Goal: Task Accomplishment & Management: Complete application form

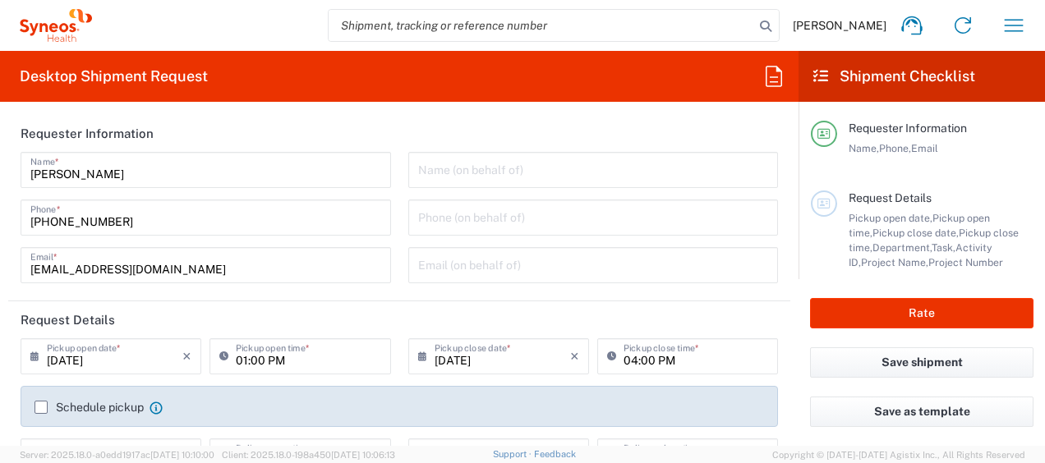
type input "8350"
type input "Ukraine"
type input "Syneos Health Ukraine, LLC"
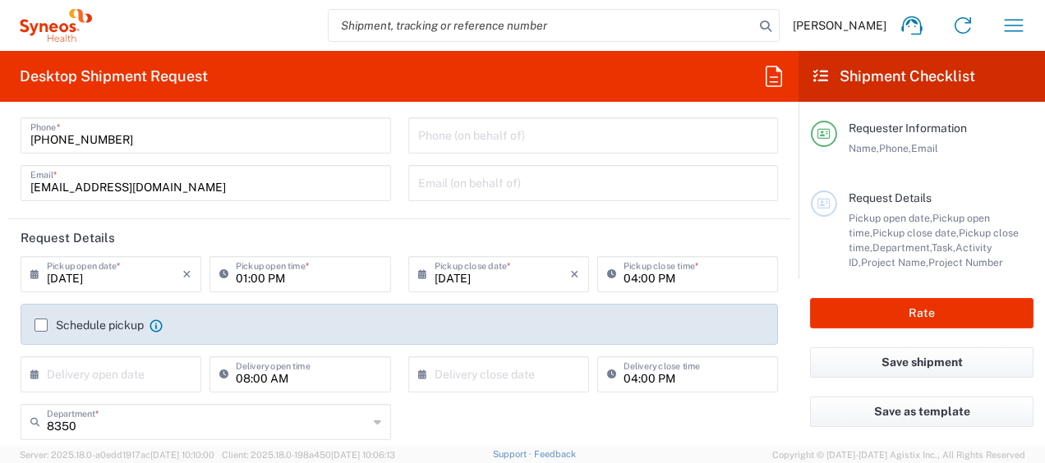
click at [33, 273] on icon at bounding box center [38, 274] width 16 height 26
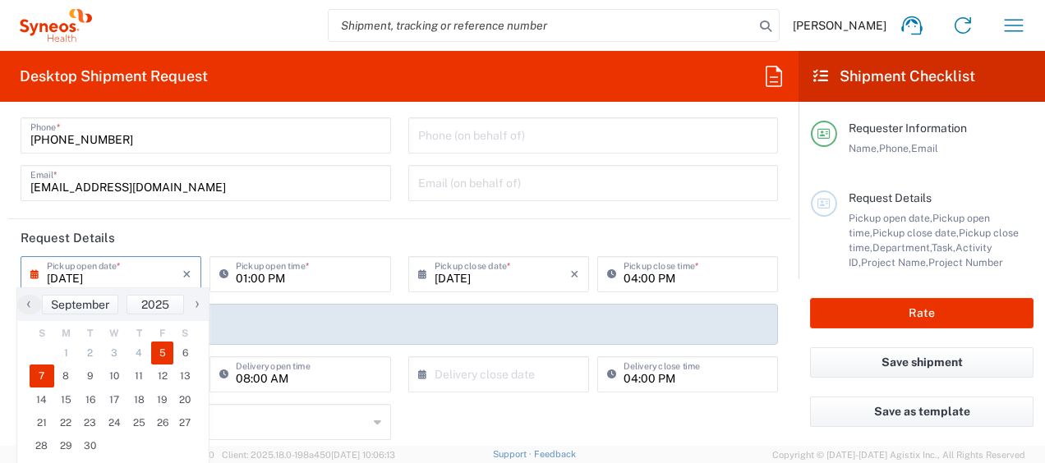
click at [43, 376] on span "7" at bounding box center [42, 376] width 25 height 23
type input "09/07/2025"
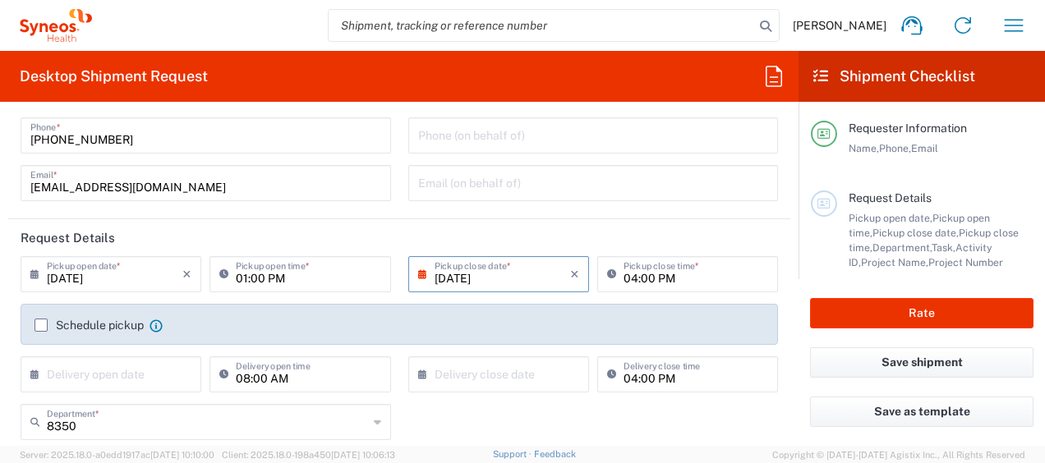
click at [34, 274] on icon at bounding box center [38, 274] width 16 height 26
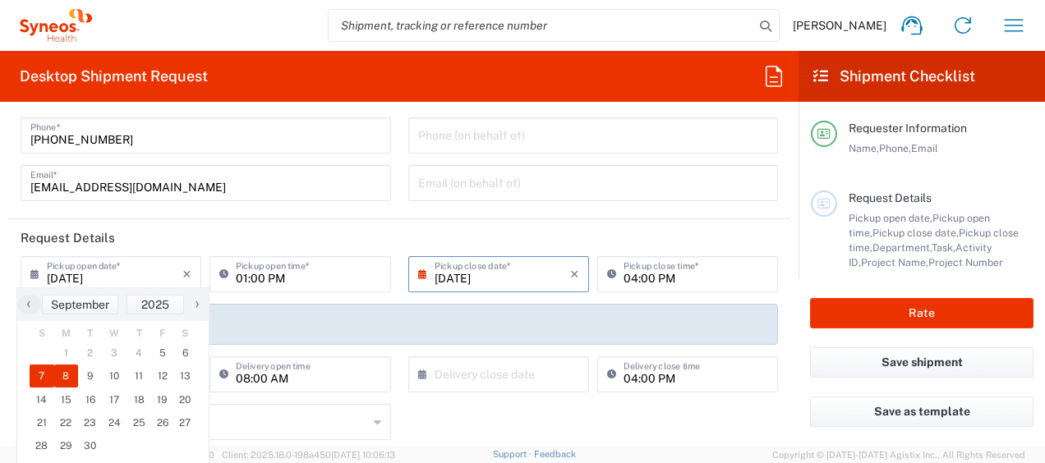
click at [67, 376] on span "8" at bounding box center [66, 376] width 25 height 23
type input "[DATE]"
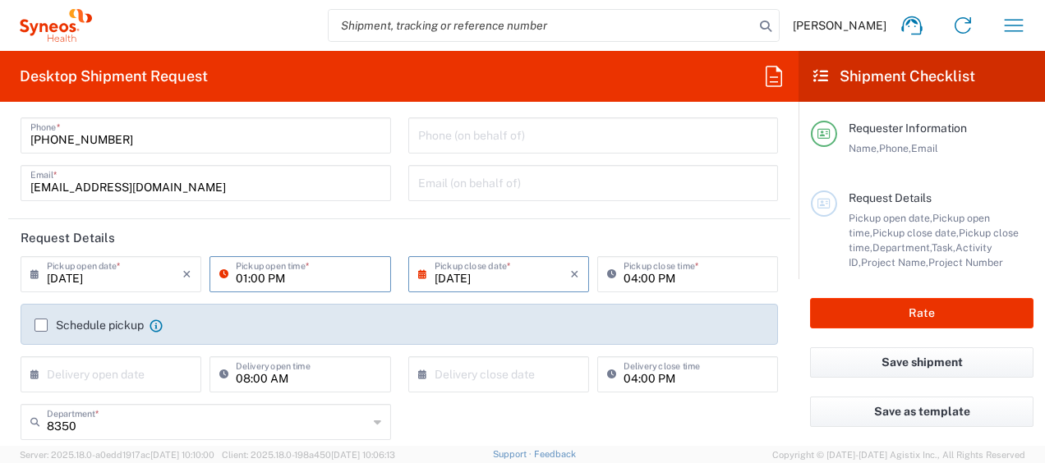
click at [243, 278] on input "01:00 PM" at bounding box center [308, 273] width 145 height 29
drag, startPoint x: 243, startPoint y: 278, endPoint x: 233, endPoint y: 278, distance: 9.9
click at [236, 278] on input "01:00 PM" at bounding box center [308, 273] width 145 height 29
click at [268, 277] on input "10:00 PM" at bounding box center [308, 273] width 145 height 29
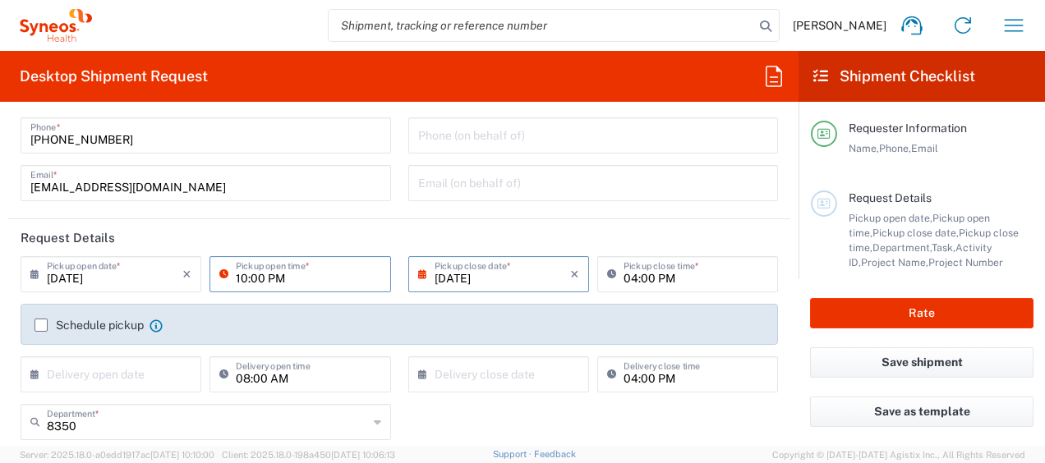
click at [268, 277] on input "10:00 PM" at bounding box center [308, 273] width 145 height 29
click at [269, 277] on input "10:00 PM" at bounding box center [308, 273] width 145 height 29
type input "10:00 AM"
click at [418, 274] on icon at bounding box center [426, 274] width 16 height 26
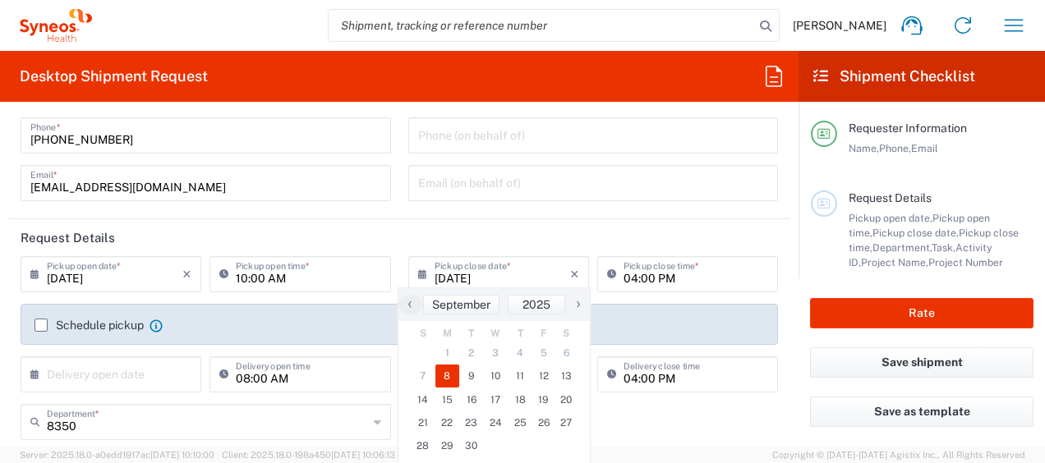
click at [444, 372] on span "8" at bounding box center [447, 376] width 25 height 23
click at [543, 237] on header "Request Details" at bounding box center [399, 237] width 782 height 37
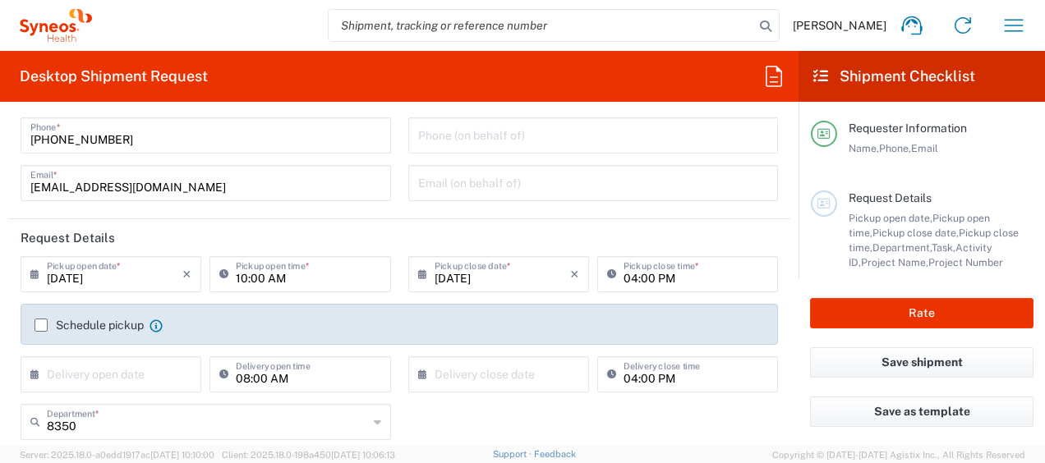
click at [39, 320] on label "Schedule pickup" at bounding box center [89, 325] width 109 height 13
click at [41, 325] on input "Schedule pickup" at bounding box center [41, 325] width 0 height 0
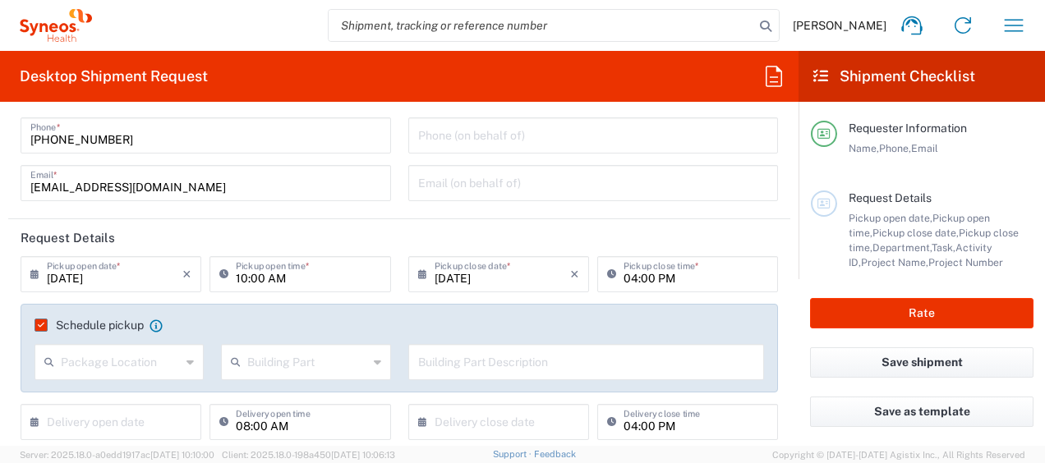
click at [549, 381] on div "Building Part Description" at bounding box center [586, 368] width 374 height 48
click at [582, 383] on div "Building Part Description" at bounding box center [586, 368] width 374 height 48
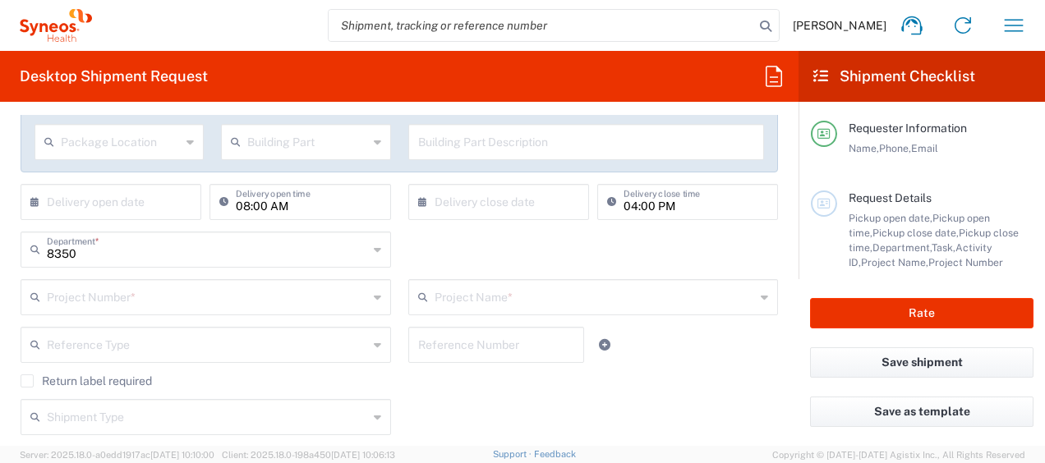
scroll to position [329, 0]
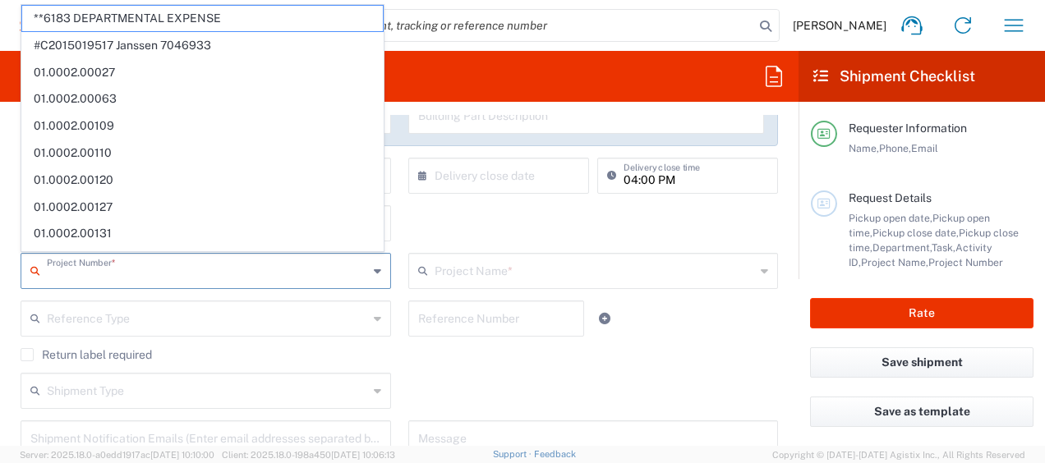
click at [74, 273] on input "text" at bounding box center [207, 269] width 321 height 29
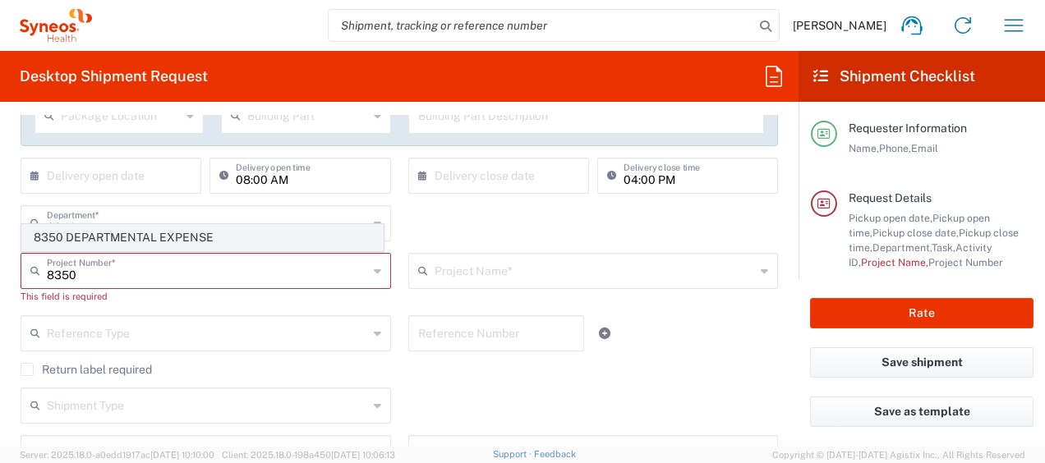
click at [162, 238] on span "8350 DEPARTMENTAL EXPENSE" at bounding box center [202, 237] width 361 height 25
type input "8350 DEPARTMENTAL EXPENSE"
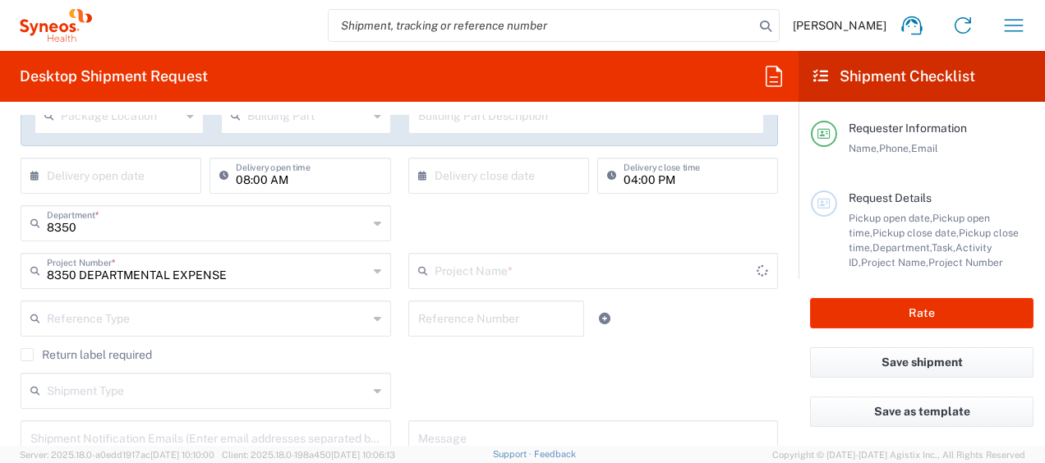
type input "8350 DEPARTMENTAL EXPENSE"
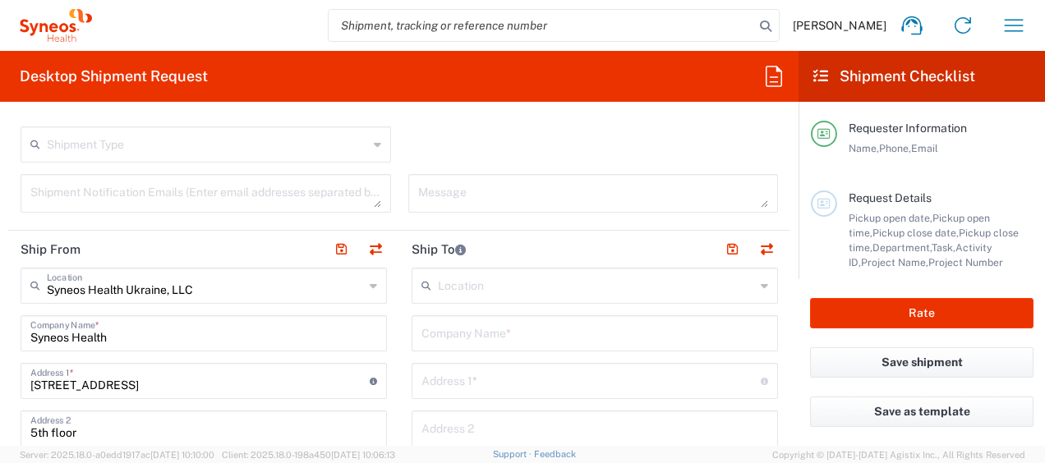
scroll to position [657, 0]
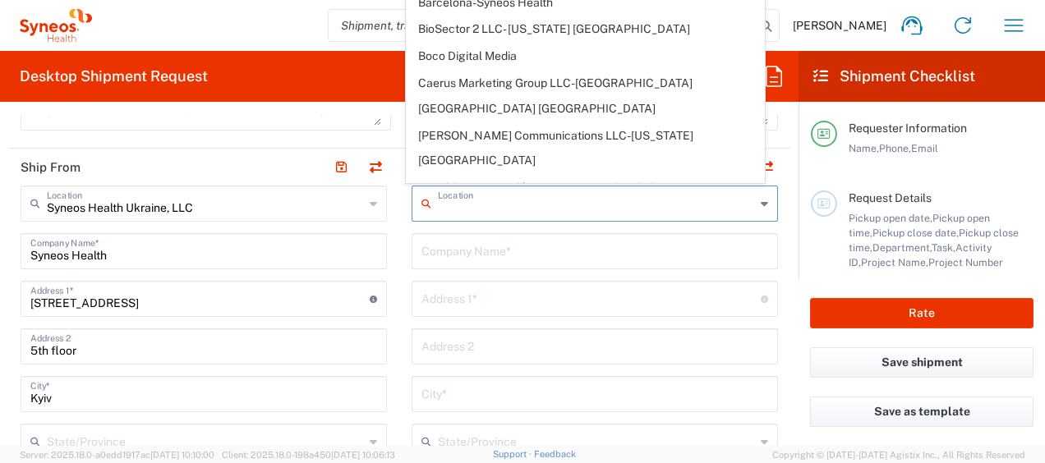
click at [481, 199] on input "text" at bounding box center [596, 202] width 317 height 29
click at [468, 245] on input "text" at bounding box center [594, 250] width 347 height 29
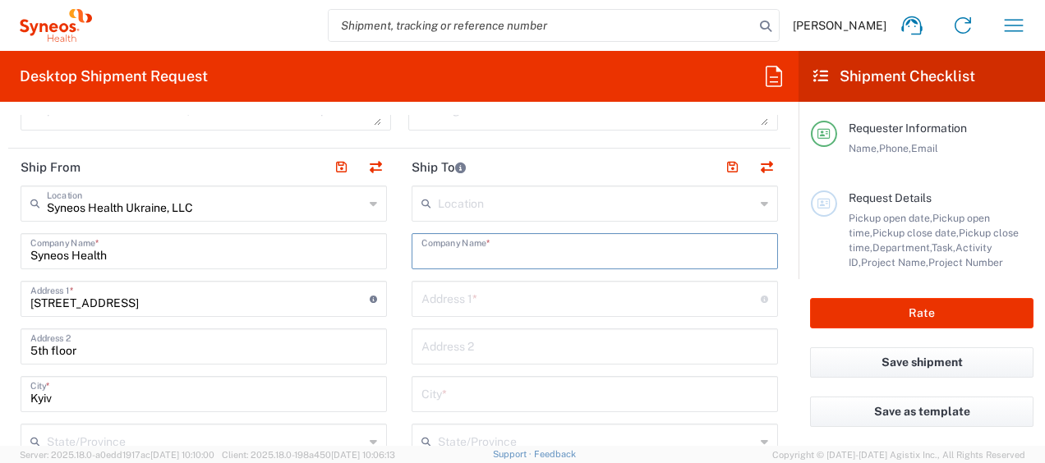
paste input "Konica Minolta Ukraine"
type input "Konica Minolta Ukraine"
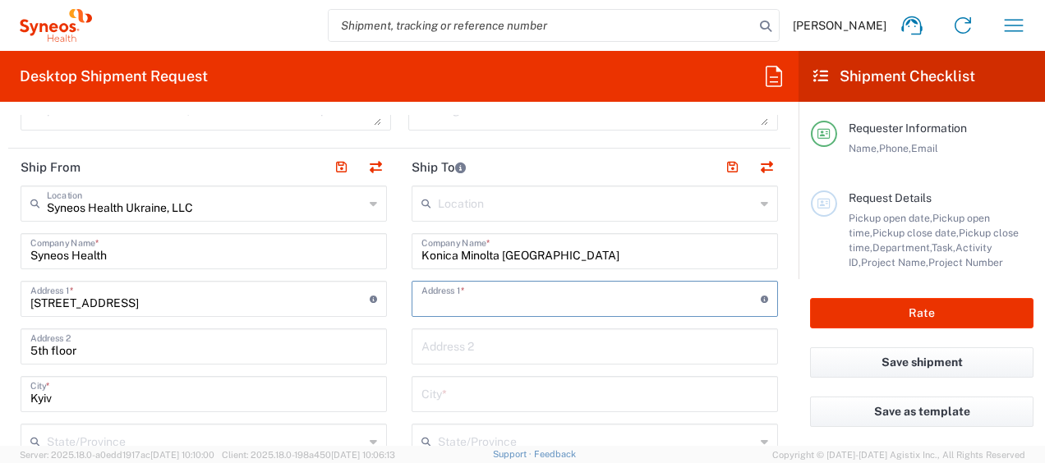
click at [469, 294] on input "text" at bounding box center [590, 297] width 339 height 29
paste input "9, Chuchupakiv Brativ str."
type input "9, Chuchupakiv Brativ str."
click at [484, 393] on input "text" at bounding box center [594, 393] width 347 height 29
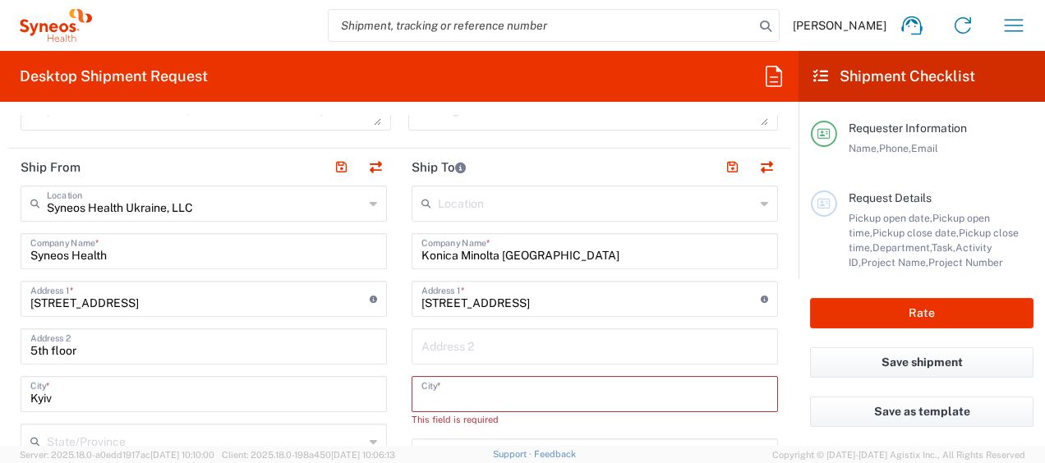
paste input "Kyiv"
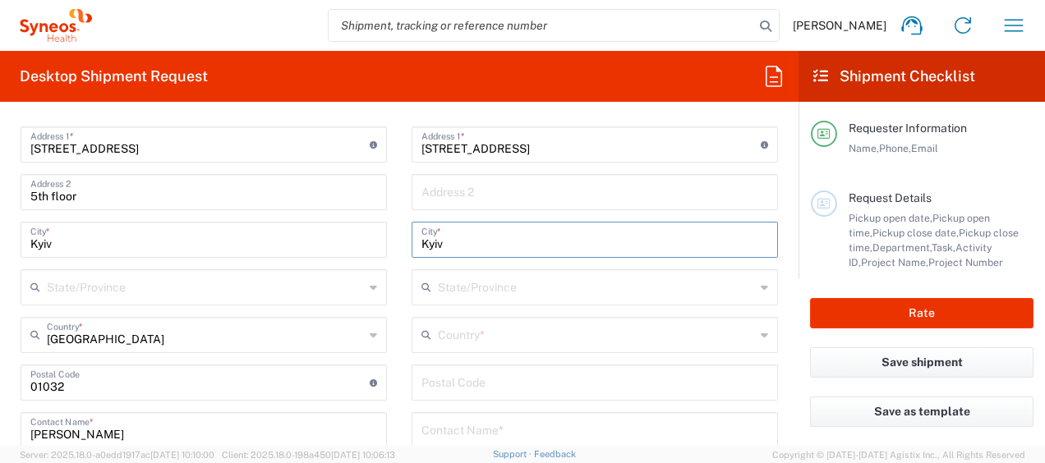
scroll to position [822, 0]
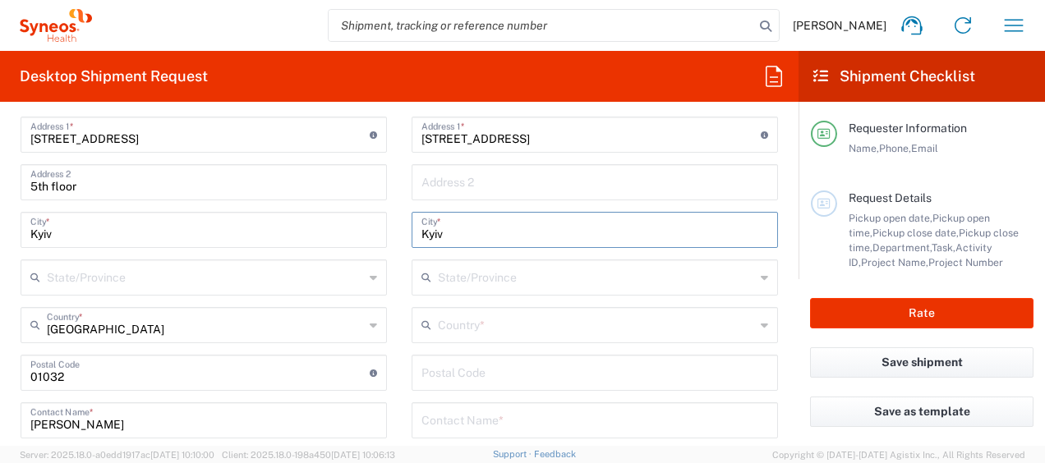
type input "Kyiv"
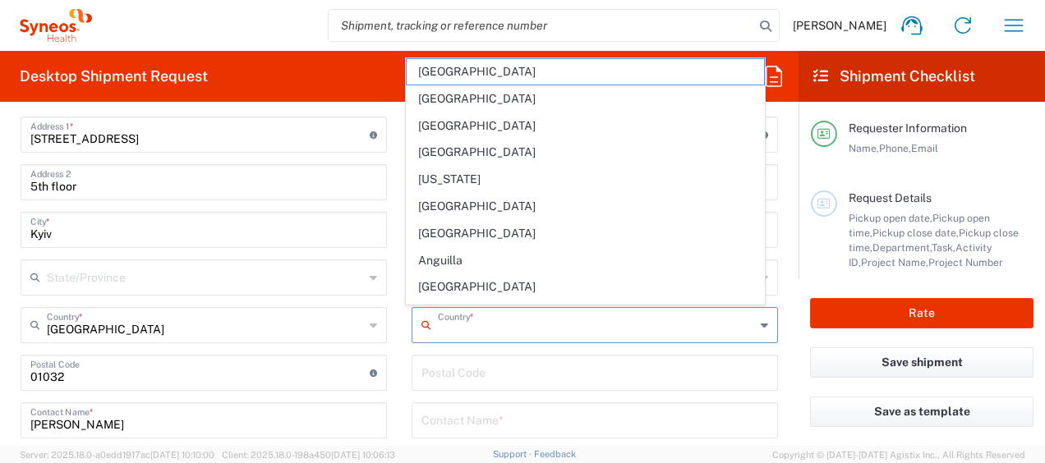
click at [495, 323] on input "text" at bounding box center [596, 324] width 317 height 29
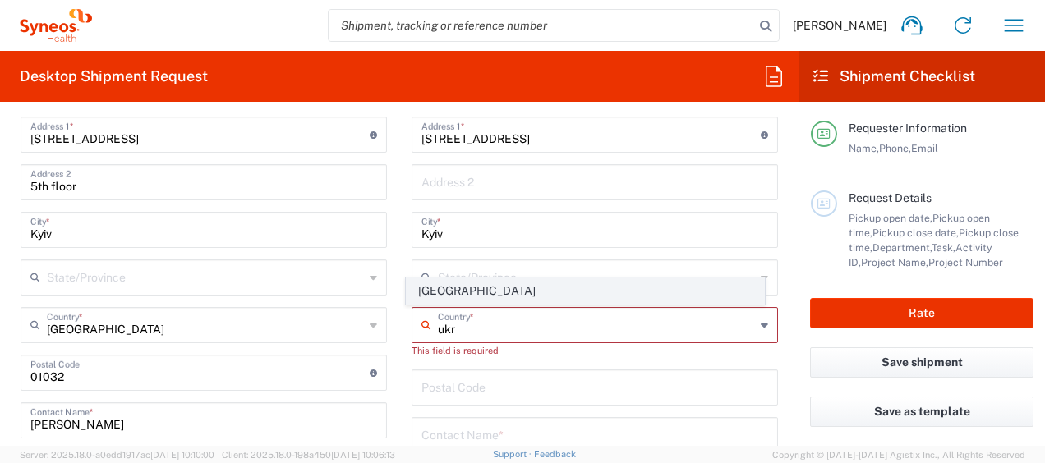
click at [432, 289] on span "[GEOGRAPHIC_DATA]" at bounding box center [585, 290] width 357 height 25
type input "[GEOGRAPHIC_DATA]"
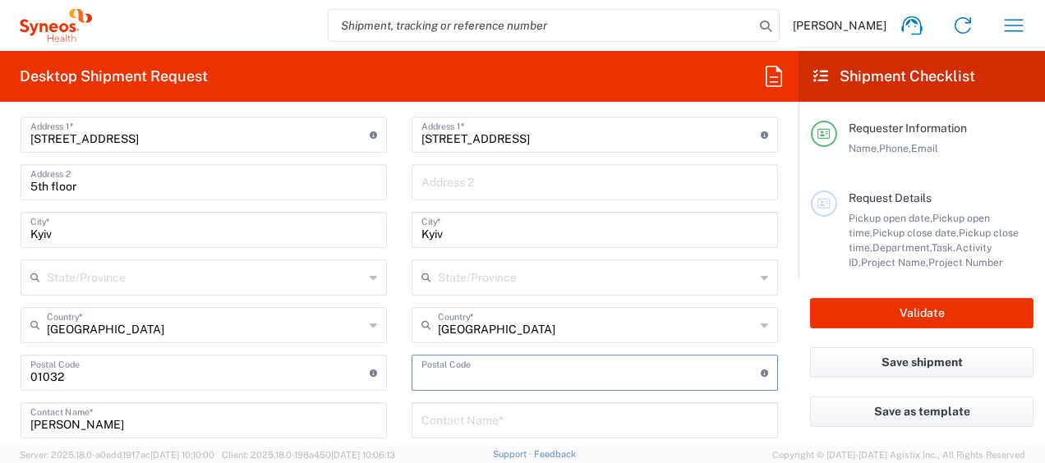
click at [476, 366] on input "undefined" at bounding box center [590, 371] width 339 height 29
paste input "03022"
type input "03022"
click at [526, 421] on input "text" at bounding box center [594, 419] width 347 height 29
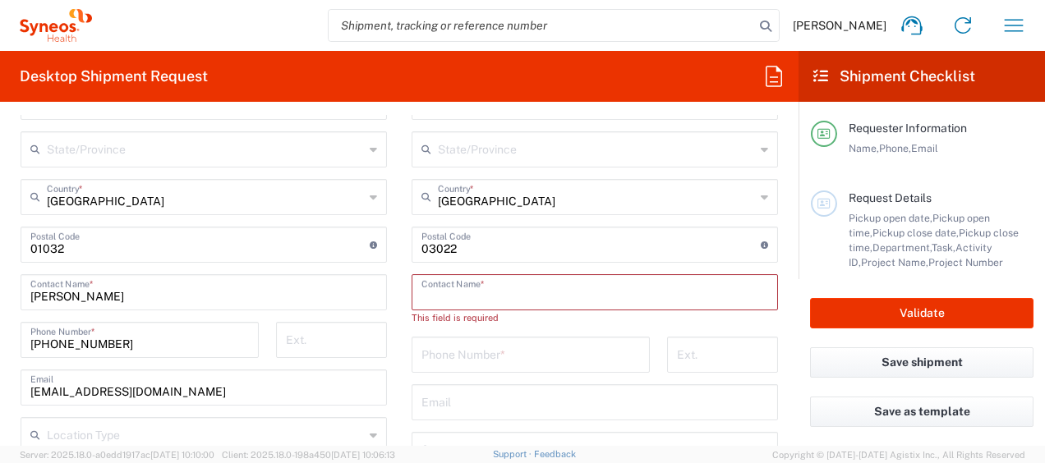
scroll to position [986, 0]
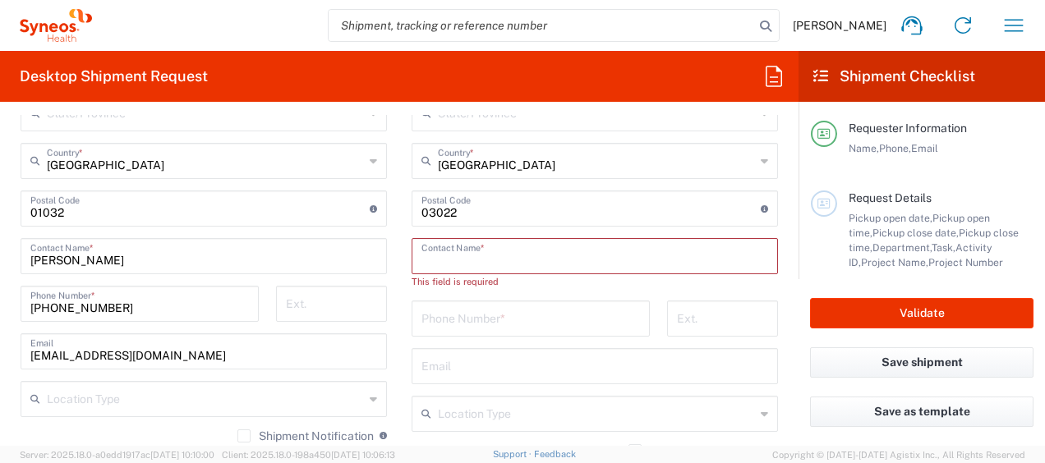
click at [444, 317] on input "tel" at bounding box center [530, 317] width 219 height 29
paste input "+38 067 829 30 32"
type input "+38 067 829 30 32"
click at [452, 254] on input "text" at bounding box center [594, 255] width 347 height 29
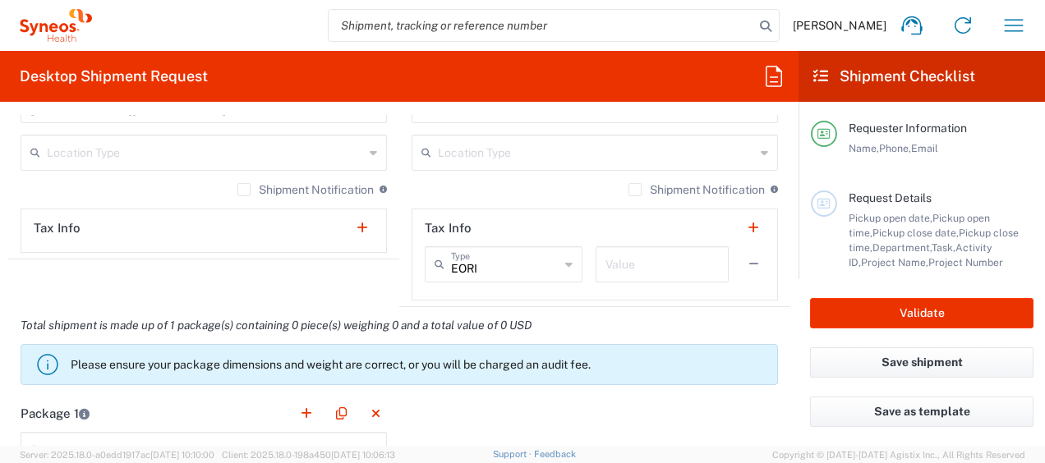
scroll to position [1314, 0]
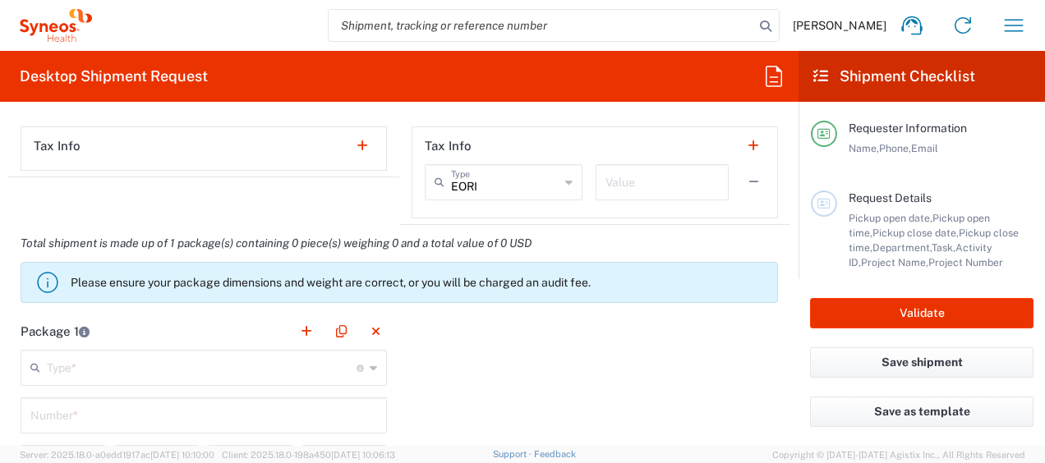
type input "Anna Pranchuk"
click at [41, 361] on icon at bounding box center [38, 368] width 16 height 26
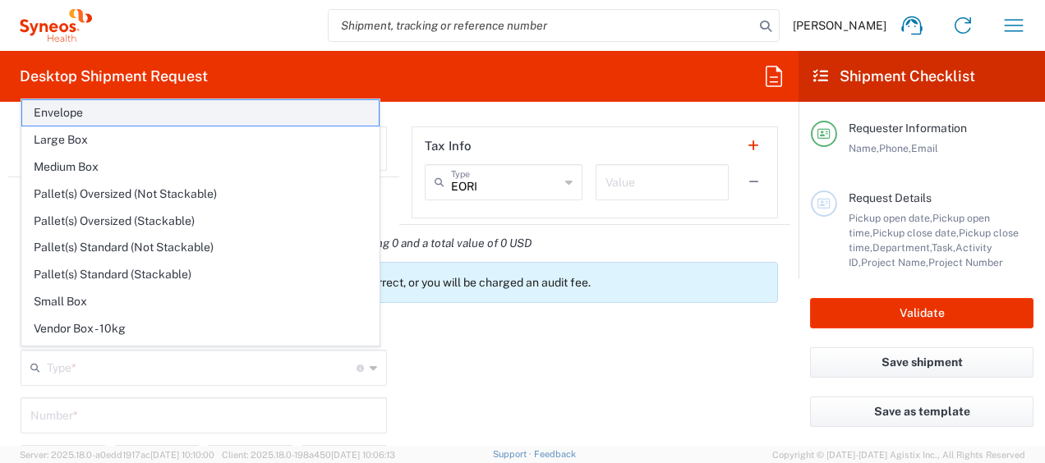
click at [84, 107] on span "Envelope" at bounding box center [200, 112] width 357 height 25
type input "Envelope"
type input "1"
type input "9.5"
type input "12.5"
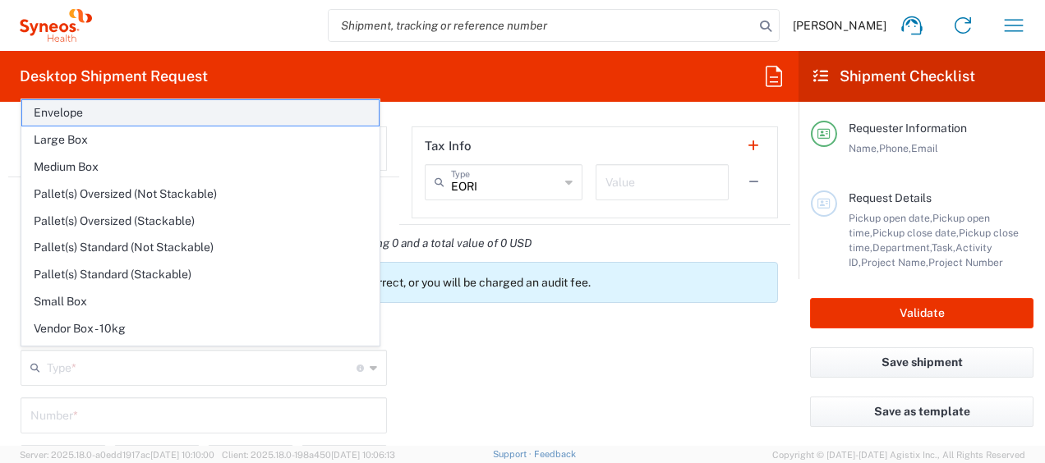
type input "0.25"
type input "in"
type input "0.45"
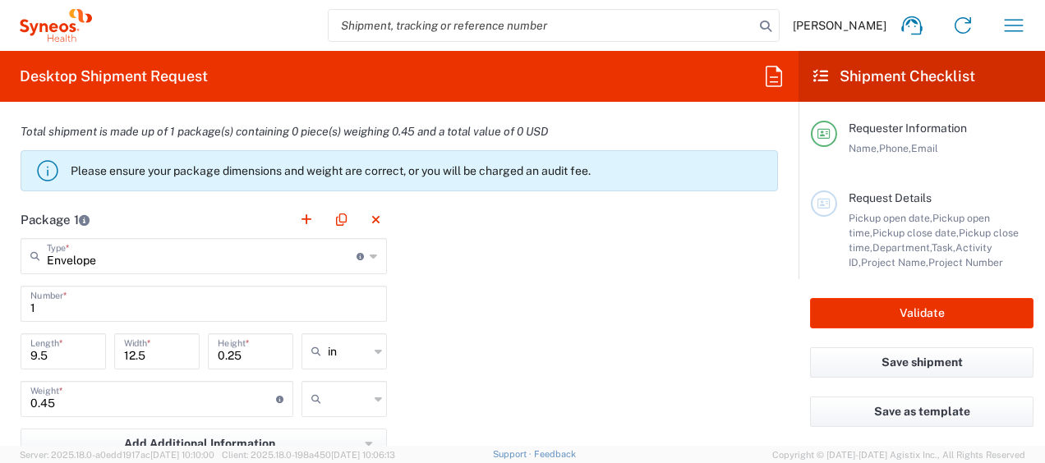
scroll to position [1479, 0]
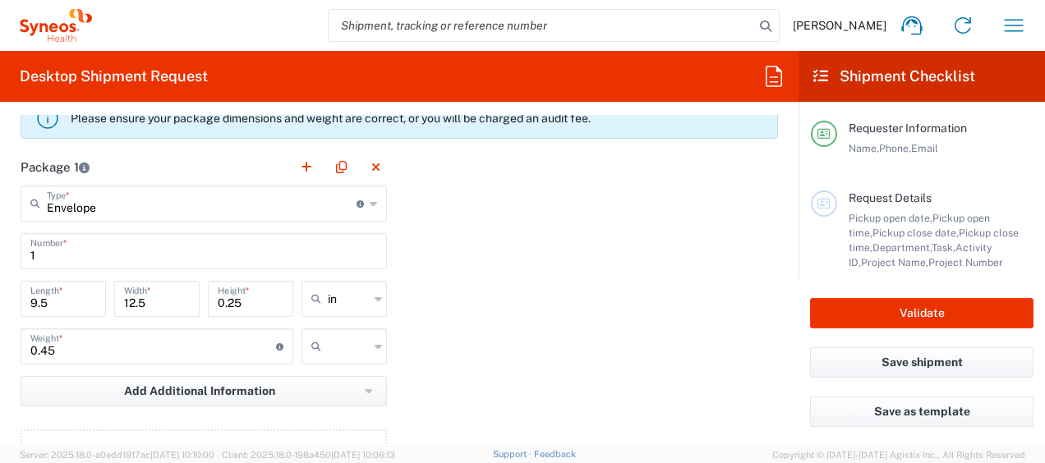
click at [375, 295] on icon at bounding box center [378, 299] width 7 height 26
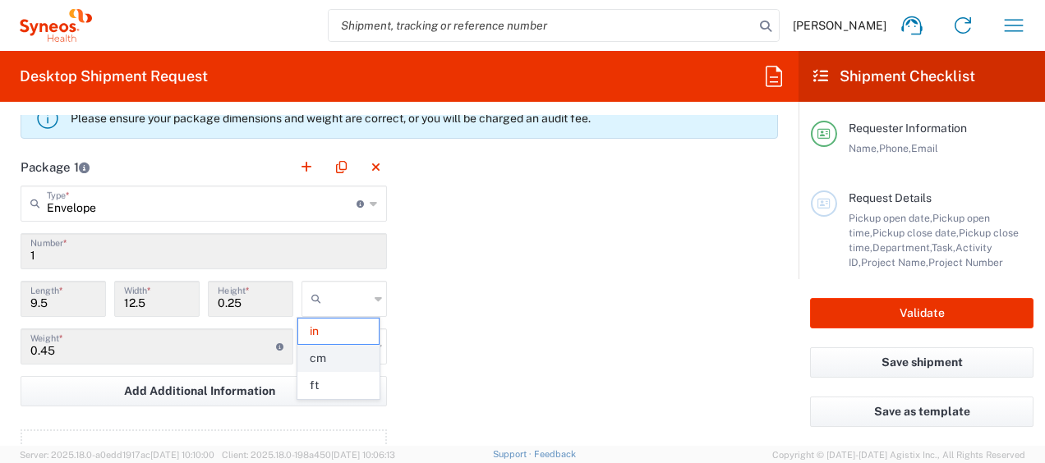
click at [340, 352] on span "cm" at bounding box center [338, 358] width 81 height 25
type input "24.13"
type input "31.75"
type input "0.64"
type input "cm"
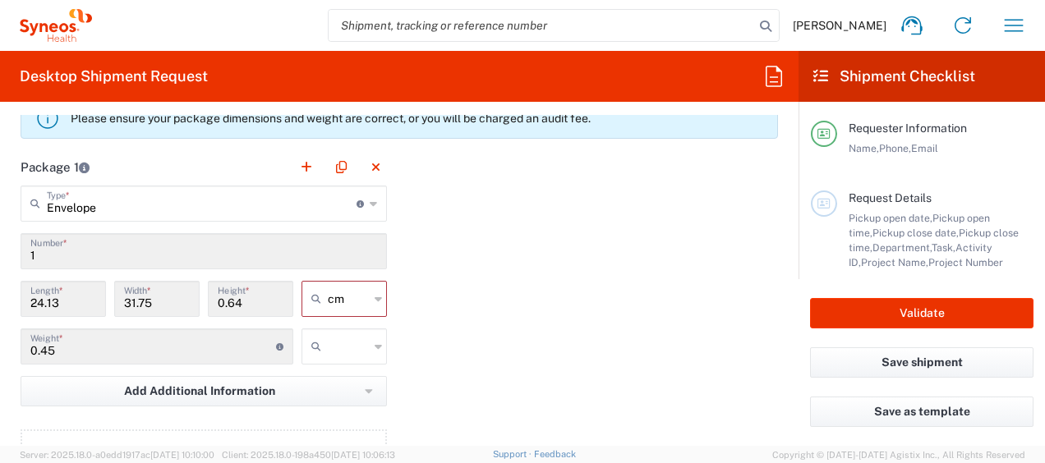
click at [366, 343] on div at bounding box center [344, 347] width 85 height 36
click at [353, 375] on span "kgs" at bounding box center [338, 378] width 81 height 25
type input "kgs"
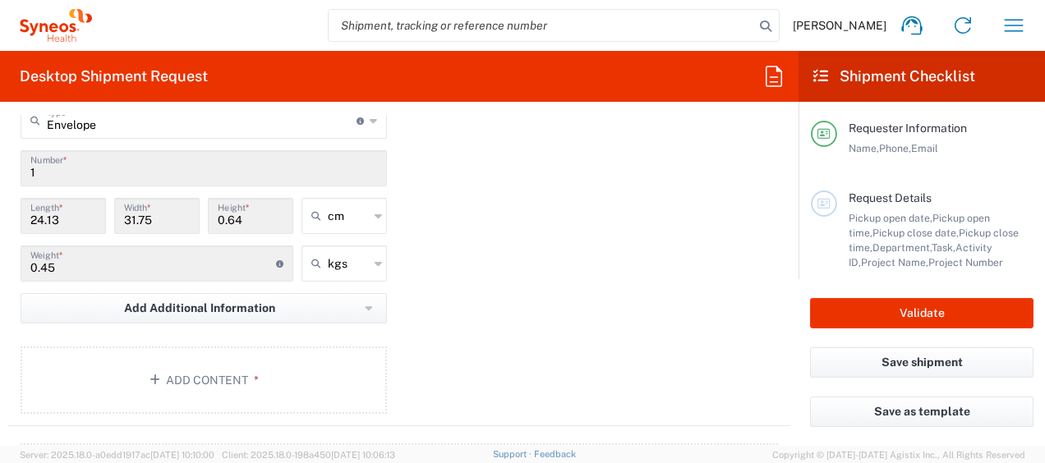
scroll to position [1643, 0]
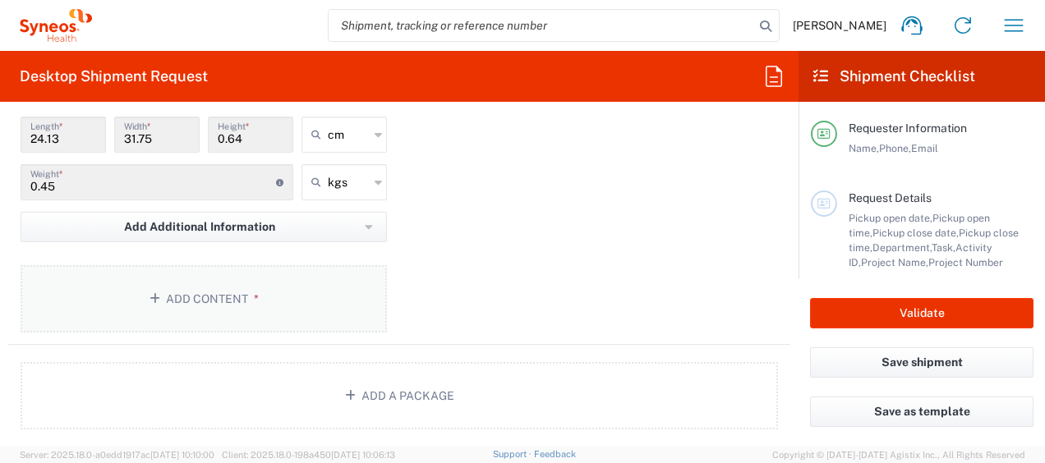
click at [164, 294] on button "Add Content *" at bounding box center [204, 298] width 366 height 67
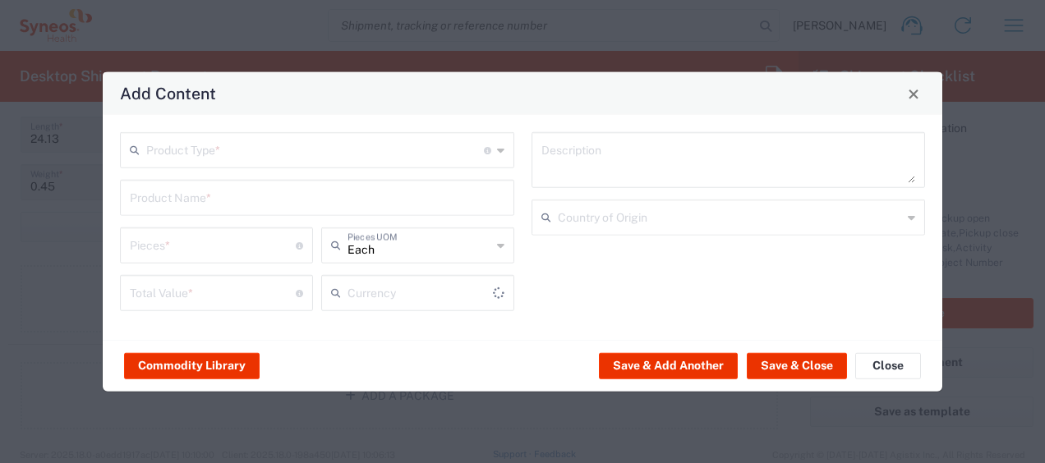
type input "US Dollar"
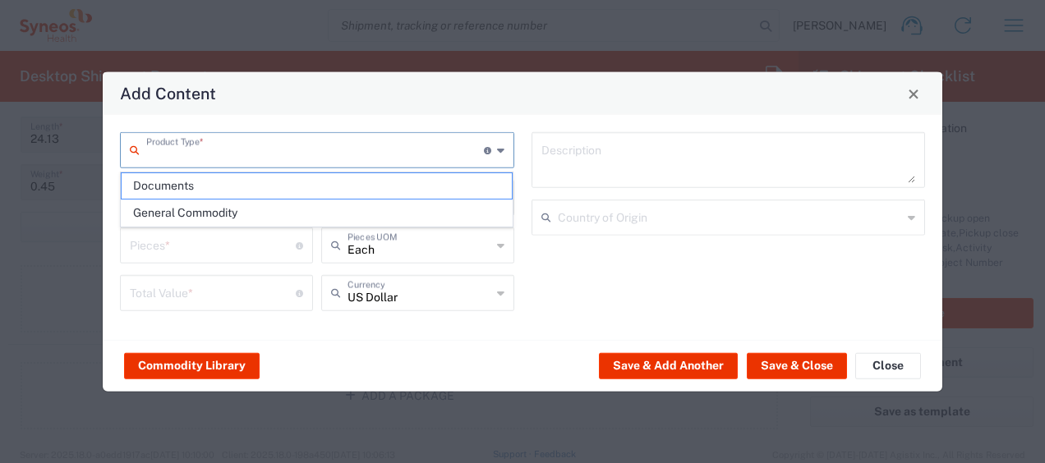
click at [291, 143] on input "text" at bounding box center [315, 149] width 338 height 29
click at [204, 181] on span "Documents" at bounding box center [317, 185] width 391 height 25
type input "Documents"
type input "1"
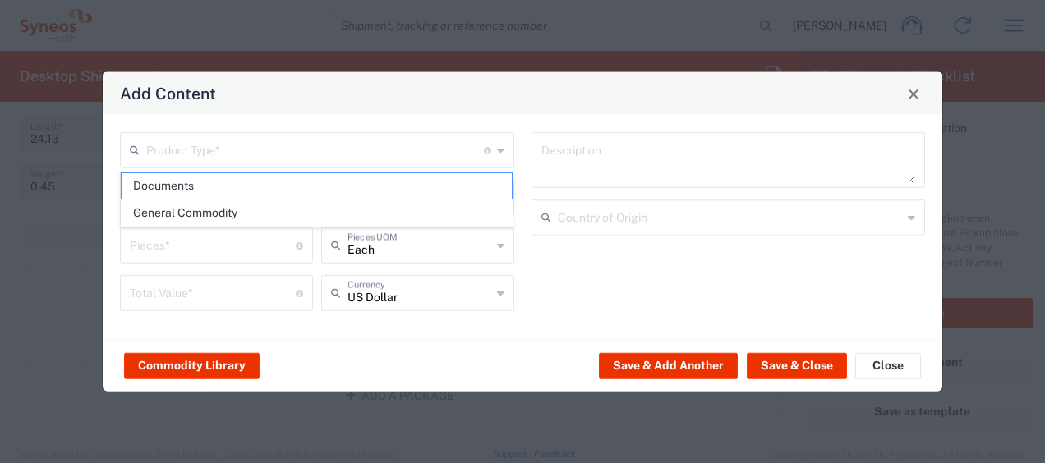
type input "1"
type textarea "Documents"
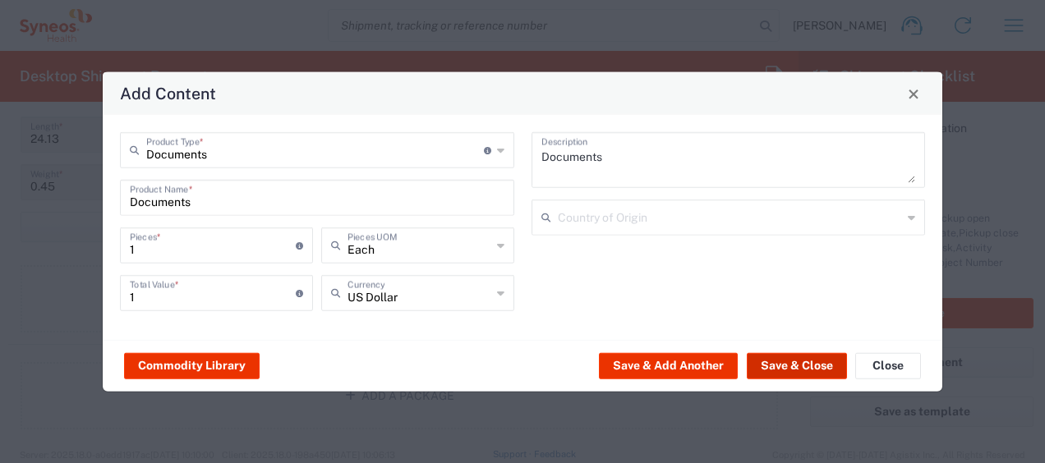
click at [810, 364] on button "Save & Close" at bounding box center [797, 365] width 100 height 26
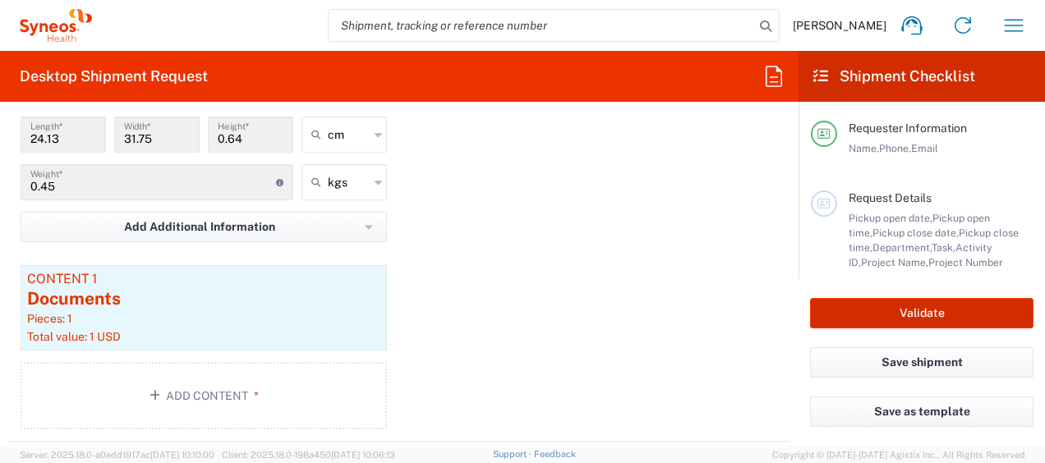
click at [943, 315] on button "Validate" at bounding box center [921, 313] width 223 height 30
type input "8350 DEPARTMENTAL EXPENSE"
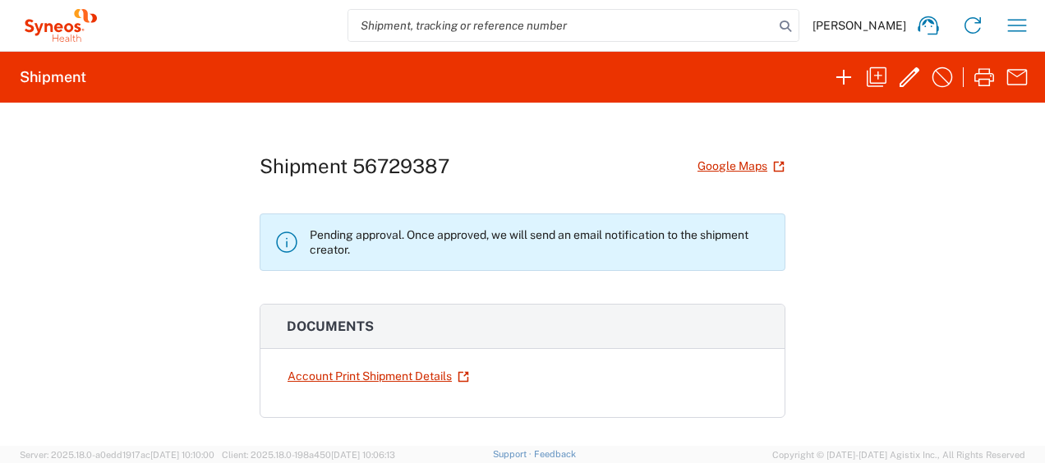
click at [943, 280] on div "Shipment 56729387 Google Maps Pending approval. Once approved, we will send an …" at bounding box center [522, 274] width 1045 height 343
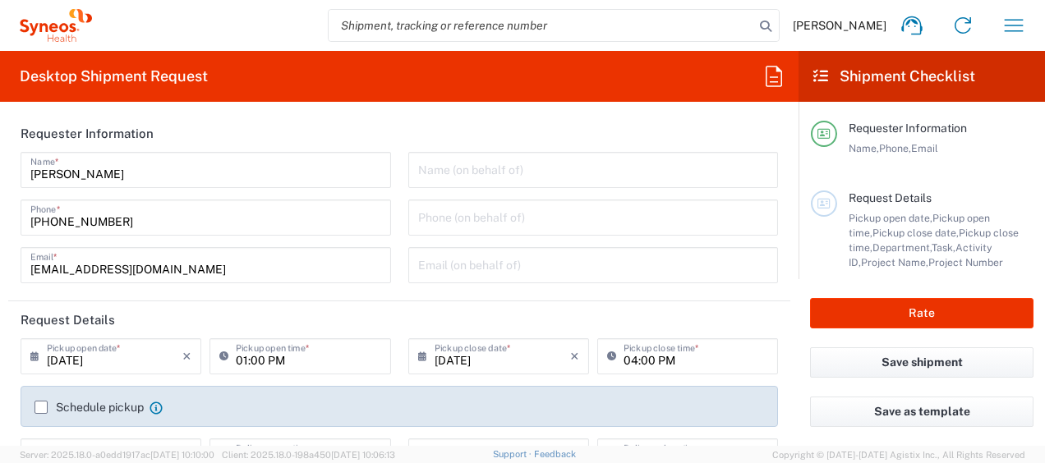
type input "8350"
type input "[GEOGRAPHIC_DATA]"
type input "Syneos Health Ukraine, LLC"
click at [1019, 25] on icon "button" at bounding box center [1014, 25] width 26 height 26
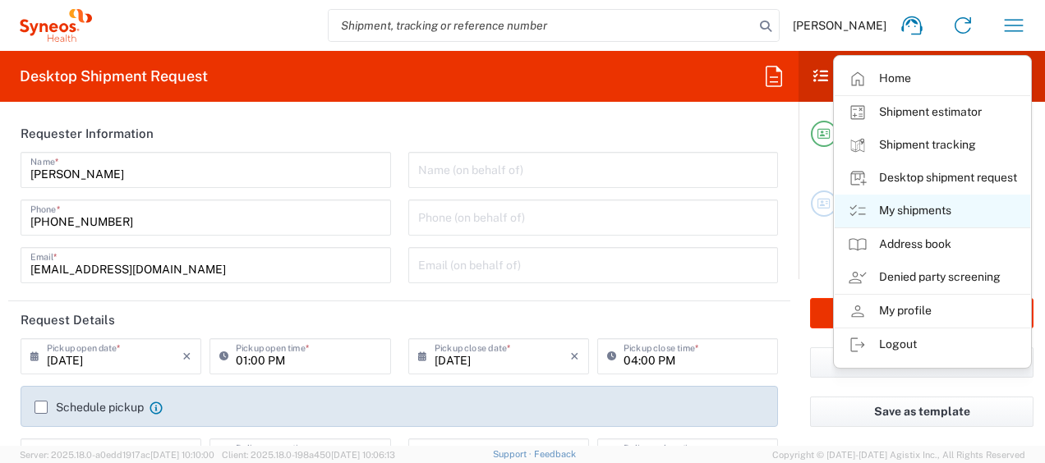
click at [919, 209] on link "My shipments" at bounding box center [933, 211] width 196 height 33
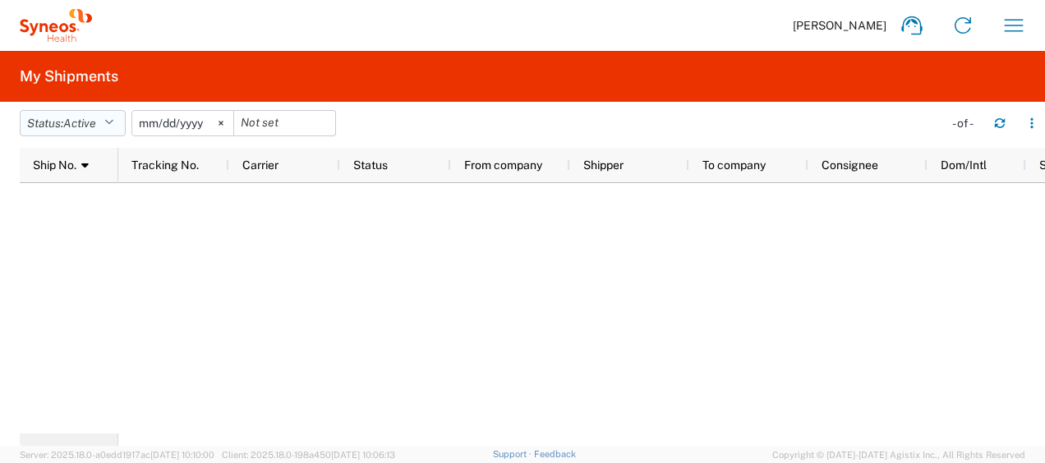
click at [112, 124] on icon "button" at bounding box center [108, 123] width 9 height 12
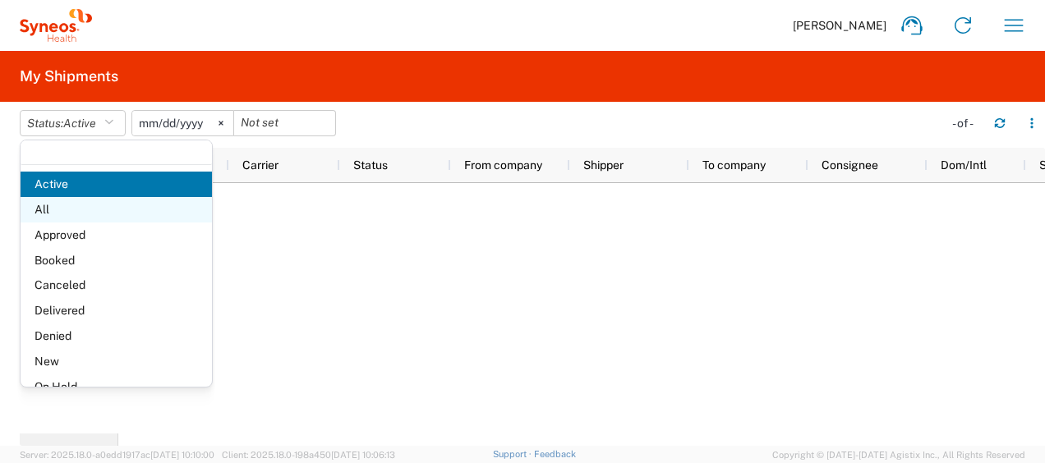
click at [99, 215] on span "All" at bounding box center [116, 209] width 191 height 25
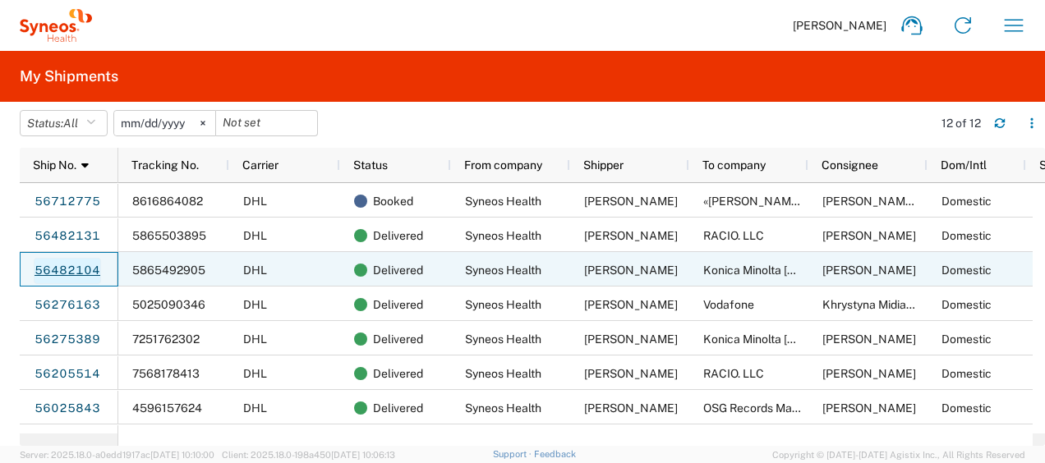
click at [59, 268] on link "56482104" at bounding box center [67, 271] width 67 height 26
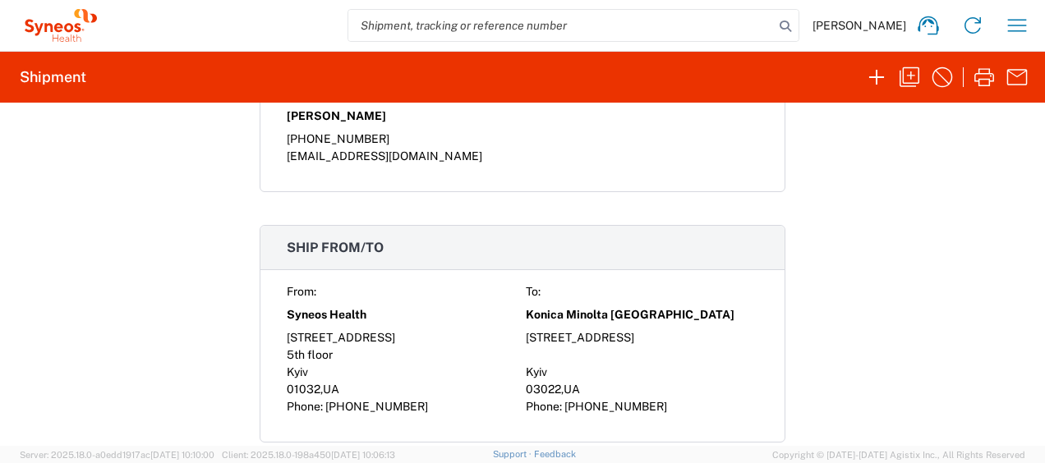
scroll to position [1314, 0]
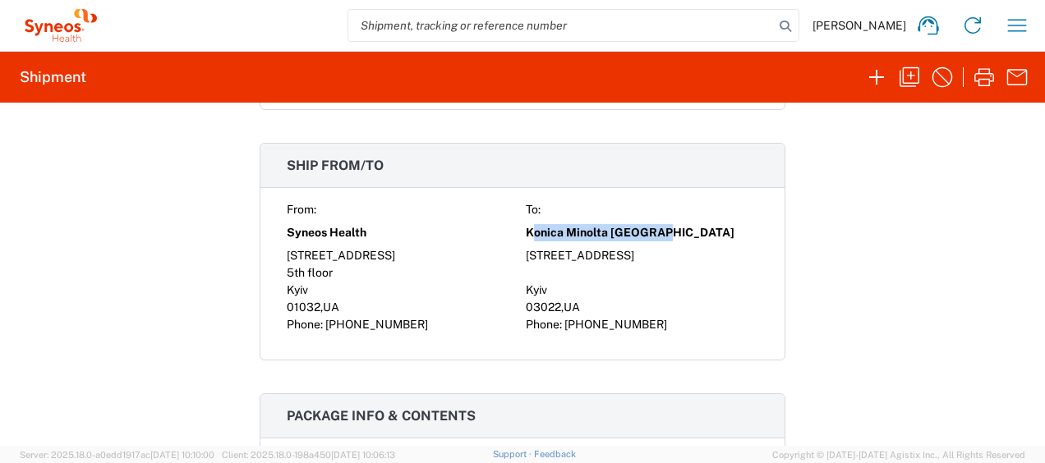
drag, startPoint x: 654, startPoint y: 219, endPoint x: 519, endPoint y: 230, distance: 135.2
click at [526, 230] on div "Konica Minolta Ukraine" at bounding box center [642, 233] width 232 height 29
copy span "Konica Minolta Ukraine"
drag, startPoint x: 662, startPoint y: 247, endPoint x: 519, endPoint y: 251, distance: 143.0
click at [526, 251] on div "9, Chuchupakiv Brativ str." at bounding box center [642, 255] width 232 height 17
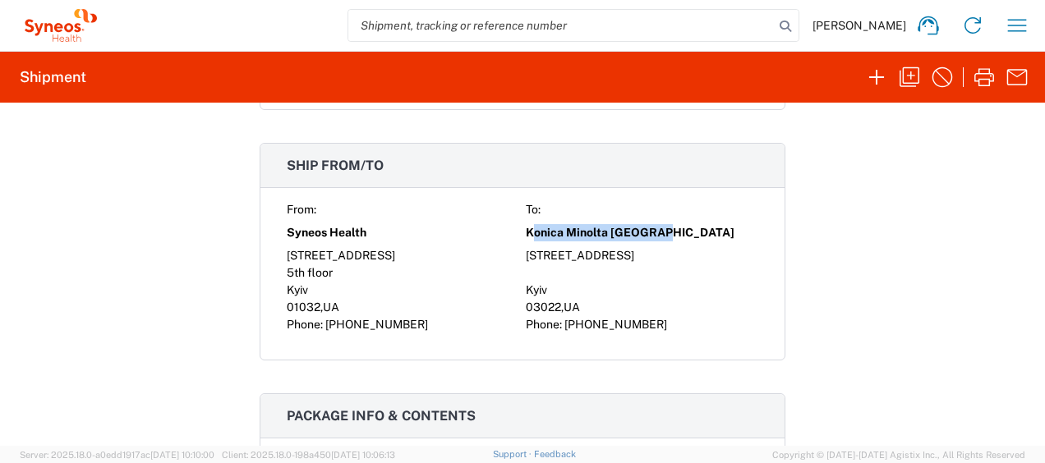
copy div "9, Chuchupakiv Brativ str."
drag, startPoint x: 534, startPoint y: 285, endPoint x: 522, endPoint y: 283, distance: 12.4
click at [526, 283] on span "Kyiv" at bounding box center [536, 289] width 21 height 13
copy span "Kyiv"
drag, startPoint x: 552, startPoint y: 302, endPoint x: 521, endPoint y: 297, distance: 31.5
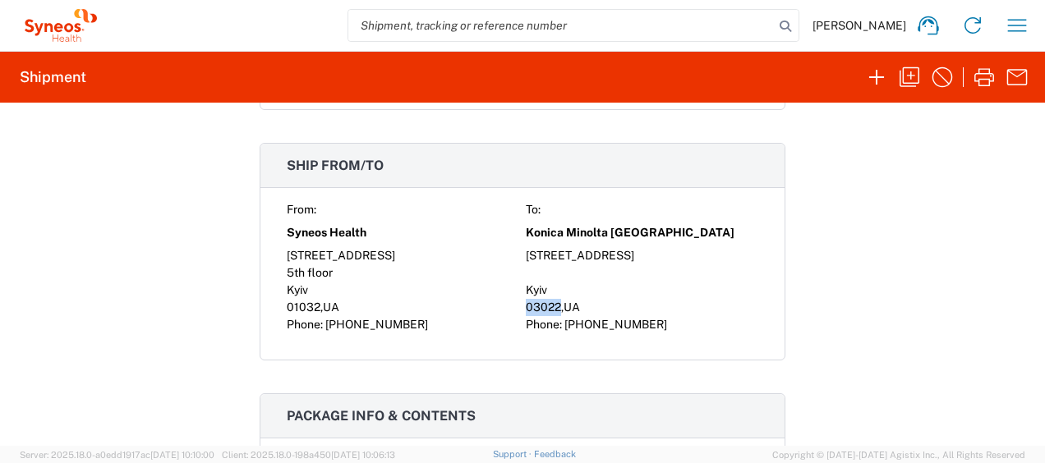
click at [526, 301] on span "03022" at bounding box center [543, 307] width 35 height 13
copy span "03022"
drag, startPoint x: 664, startPoint y: 318, endPoint x: 559, endPoint y: 322, distance: 105.2
click at [559, 322] on div "Phone: +38 067 829 30 32" at bounding box center [642, 324] width 232 height 17
copy span "+38 067 829 30 32"
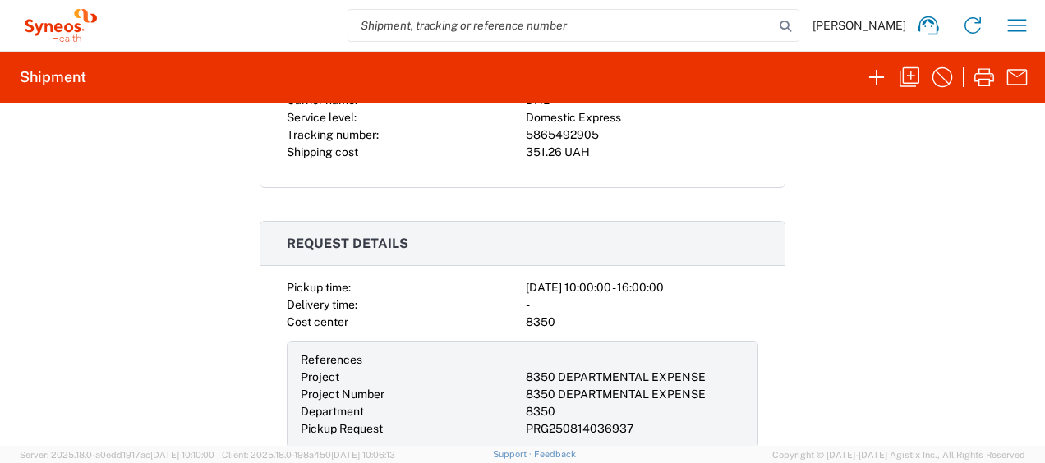
scroll to position [493, 0]
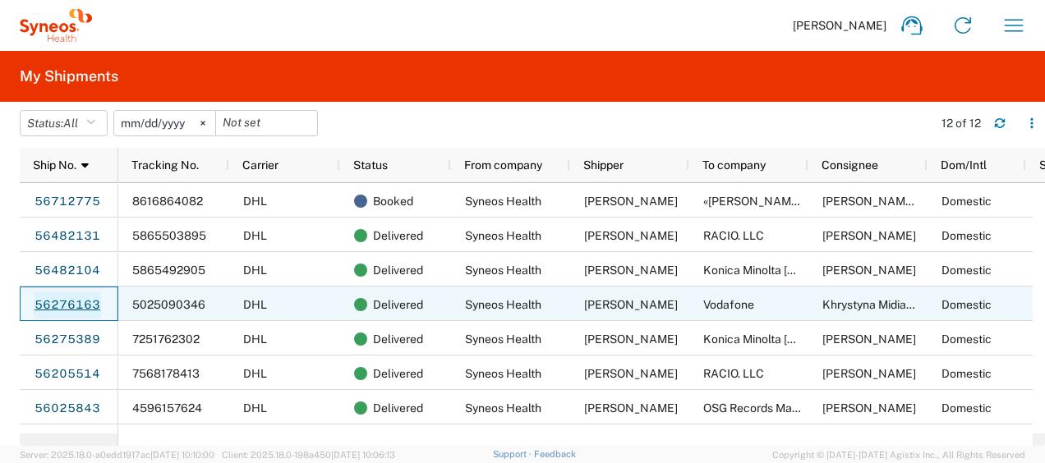
click at [50, 307] on link "56276163" at bounding box center [67, 305] width 67 height 26
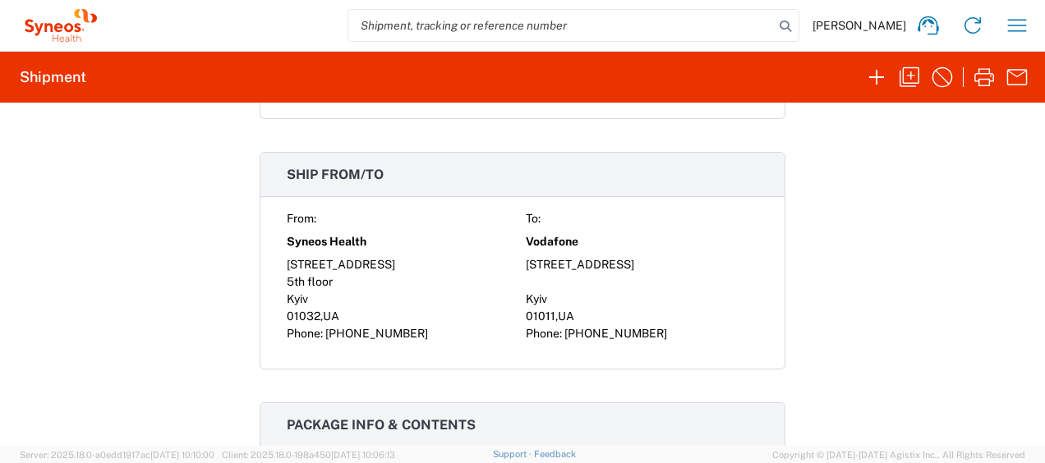
scroll to position [1314, 0]
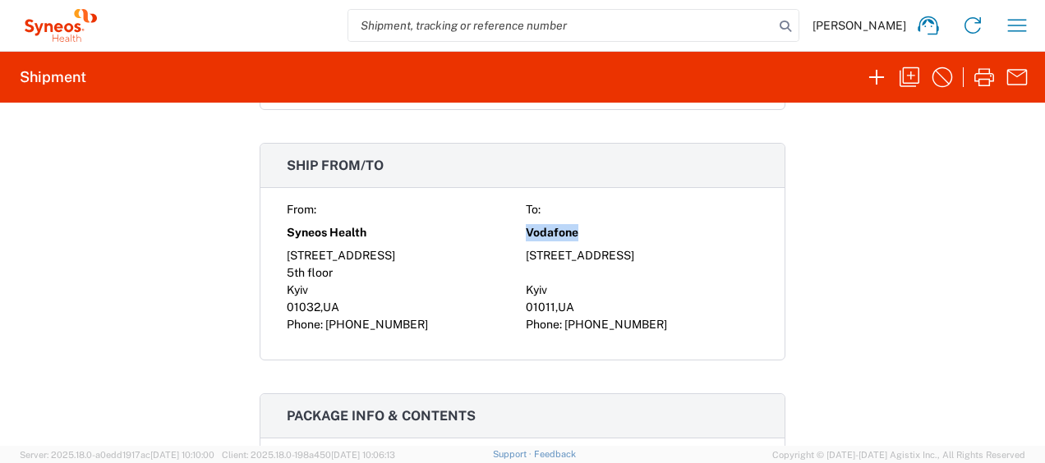
drag, startPoint x: 578, startPoint y: 224, endPoint x: 518, endPoint y: 229, distance: 59.4
click at [518, 229] on div "From: To: Syneos Health Vodafone 75, Zhylianska Street 2 Henerala Almazova Stre…" at bounding box center [523, 267] width 472 height 132
copy span "Vodafone"
drag, startPoint x: 674, startPoint y: 245, endPoint x: 519, endPoint y: 256, distance: 154.9
click at [526, 256] on div "[STREET_ADDRESS]" at bounding box center [642, 255] width 232 height 17
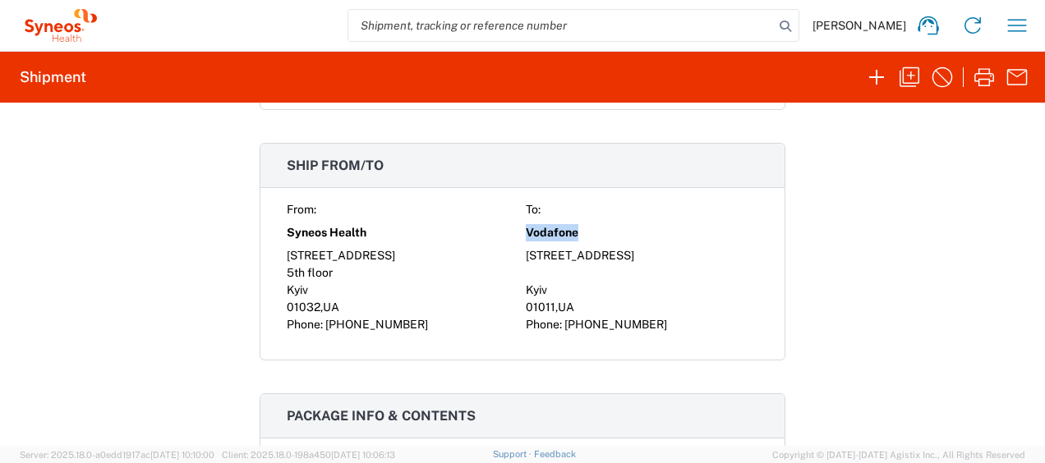
copy div "[STREET_ADDRESS]"
drag, startPoint x: 553, startPoint y: 286, endPoint x: 521, endPoint y: 286, distance: 32.0
click at [526, 286] on div "Kyiv" at bounding box center [642, 290] width 232 height 17
copy span "Kyiv"
drag, startPoint x: 548, startPoint y: 302, endPoint x: 520, endPoint y: 298, distance: 28.1
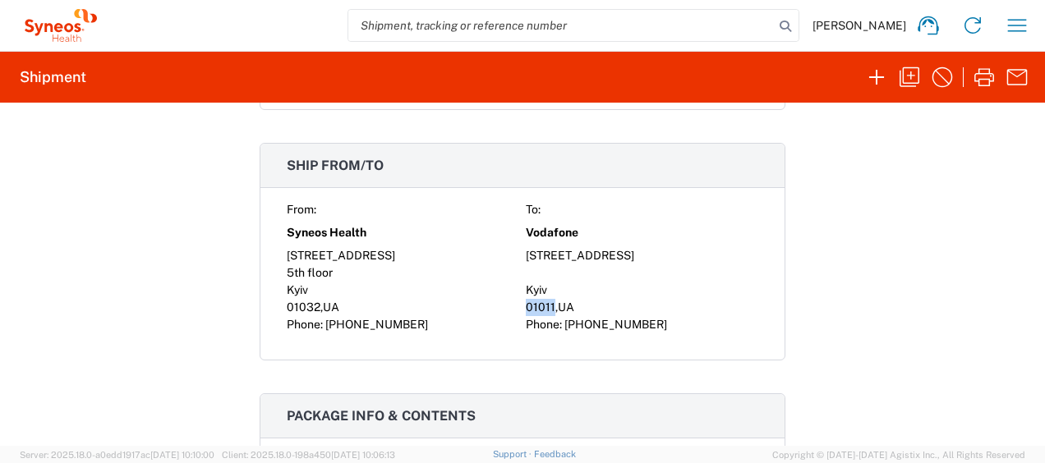
click at [526, 299] on div "01011 , UA" at bounding box center [642, 307] width 232 height 17
copy span "01011"
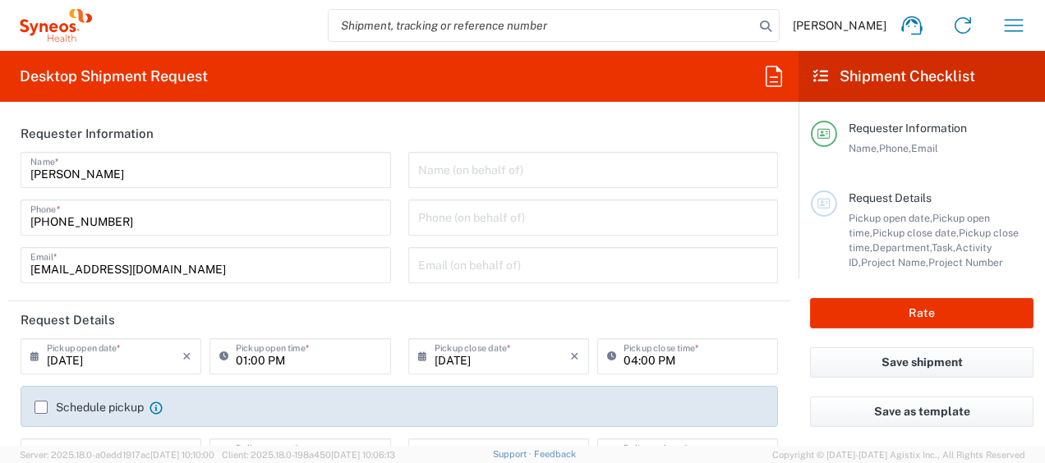
type input "[GEOGRAPHIC_DATA]"
type input "8350"
type input "Syneos Health Ukraine, LLC"
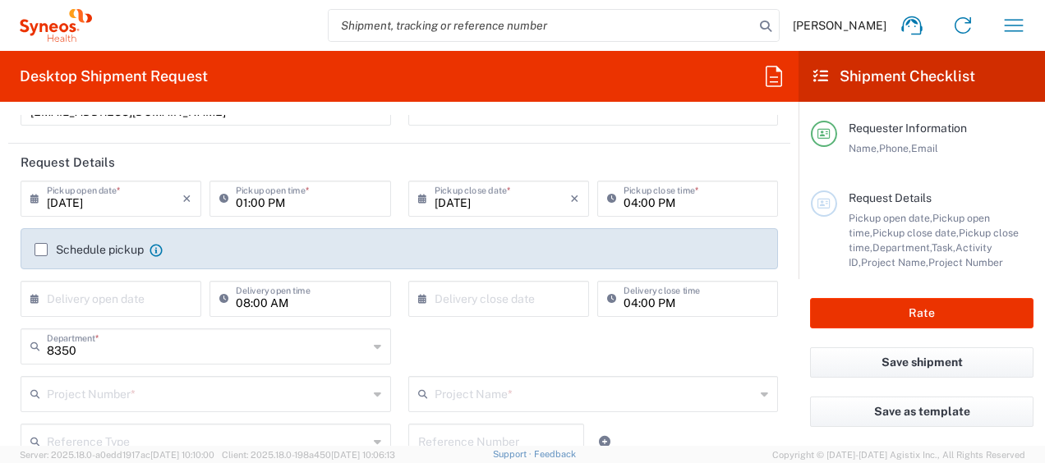
scroll to position [164, 0]
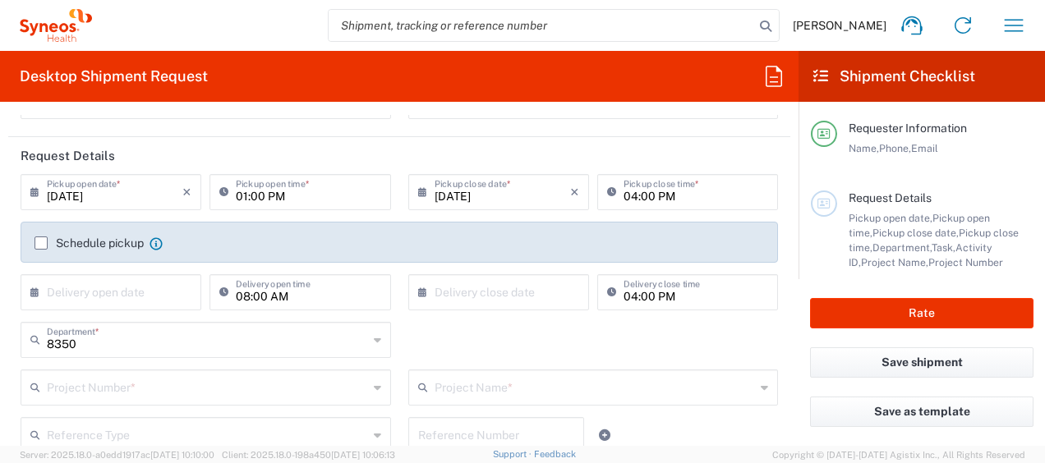
click at [35, 191] on icon at bounding box center [38, 192] width 16 height 26
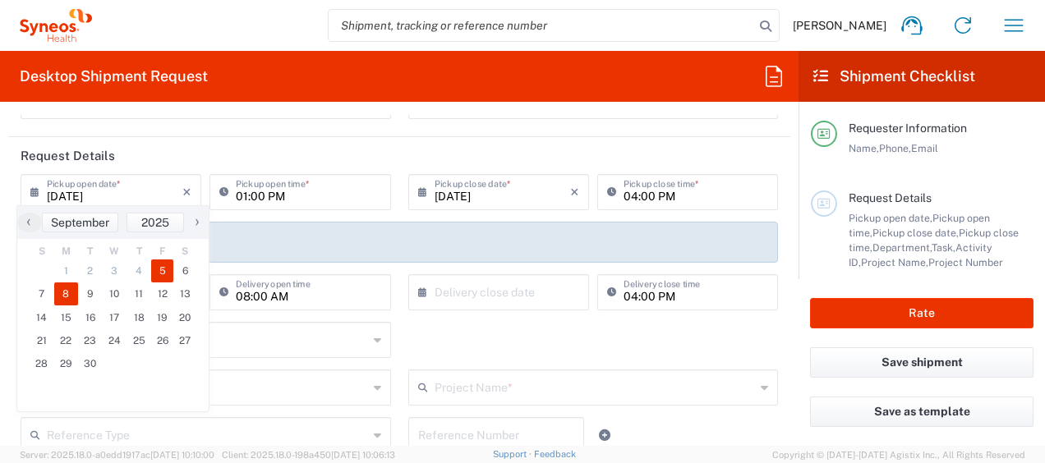
click at [65, 292] on span "8" at bounding box center [66, 294] width 25 height 23
type input "[DATE]"
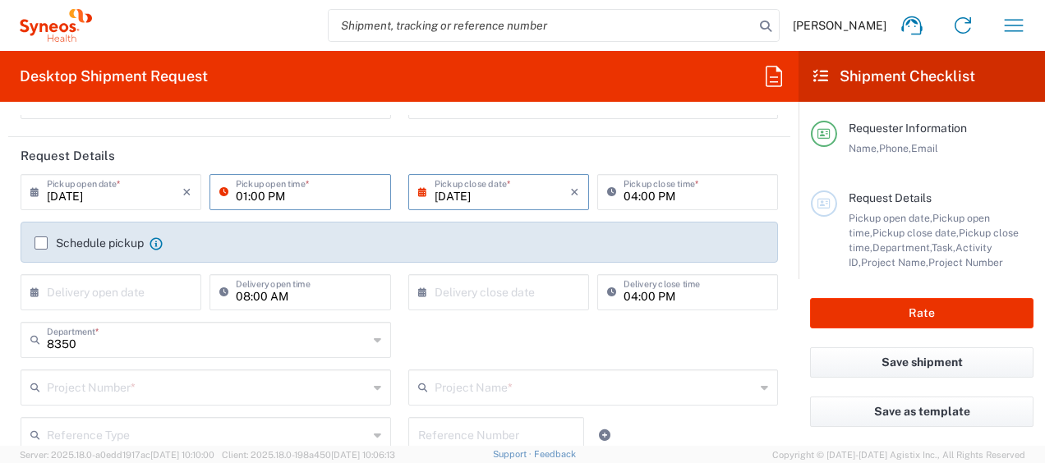
click at [238, 197] on input "01:00 PM" at bounding box center [308, 191] width 145 height 29
click at [278, 194] on input "10:00 PM" at bounding box center [308, 191] width 145 height 29
type input "10:00 AM"
click at [418, 191] on icon at bounding box center [426, 192] width 16 height 26
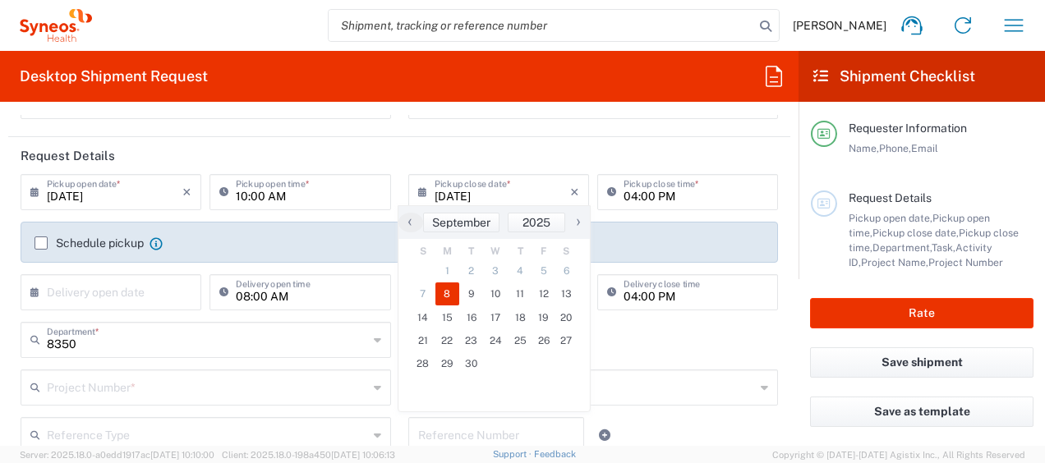
click at [448, 293] on span "8" at bounding box center [447, 294] width 25 height 23
click at [447, 292] on span "8" at bounding box center [447, 294] width 25 height 23
click at [38, 243] on label "Schedule pickup" at bounding box center [89, 243] width 109 height 13
click at [41, 243] on input "Schedule pickup" at bounding box center [41, 243] width 0 height 0
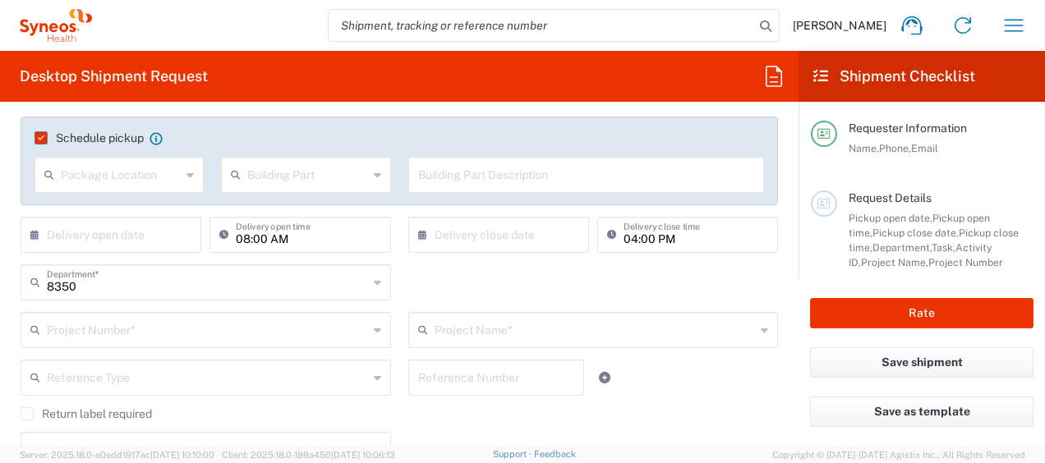
scroll to position [329, 0]
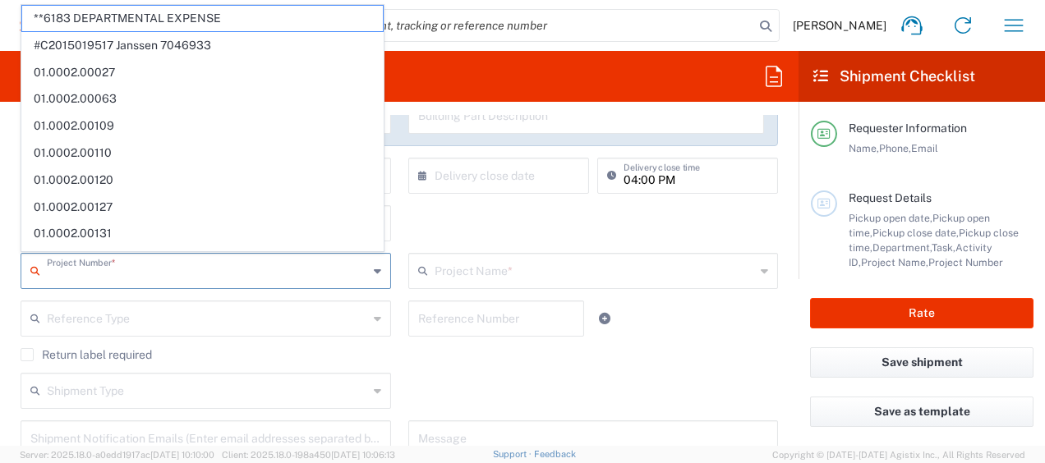
click at [87, 271] on input "text" at bounding box center [207, 269] width 321 height 29
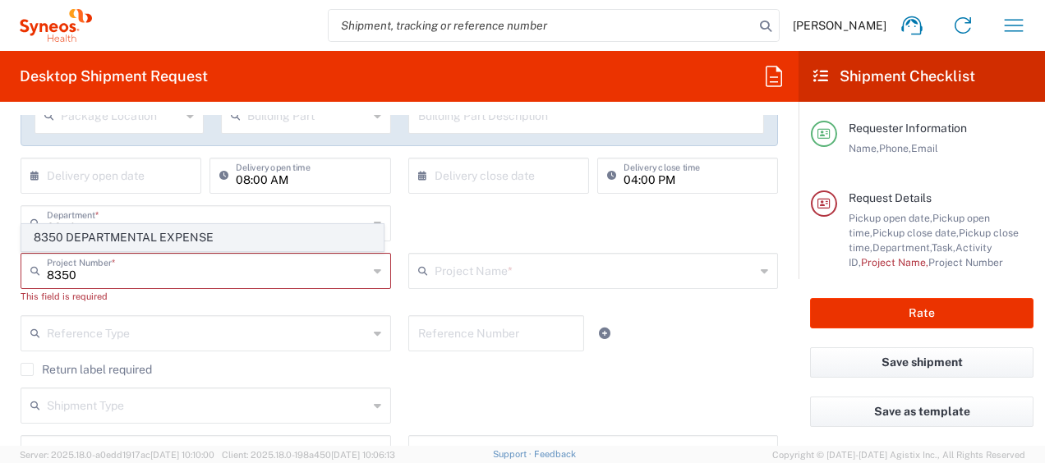
click at [194, 237] on span "8350 DEPARTMENTAL EXPENSE" at bounding box center [202, 237] width 361 height 25
type input "8350 DEPARTMENTAL EXPENSE"
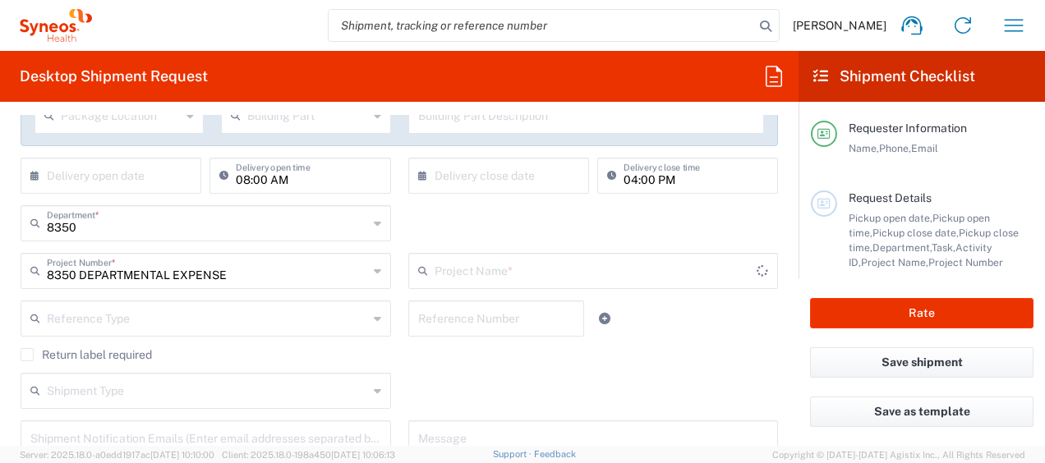
type input "8350 DEPARTMENTAL EXPENSE"
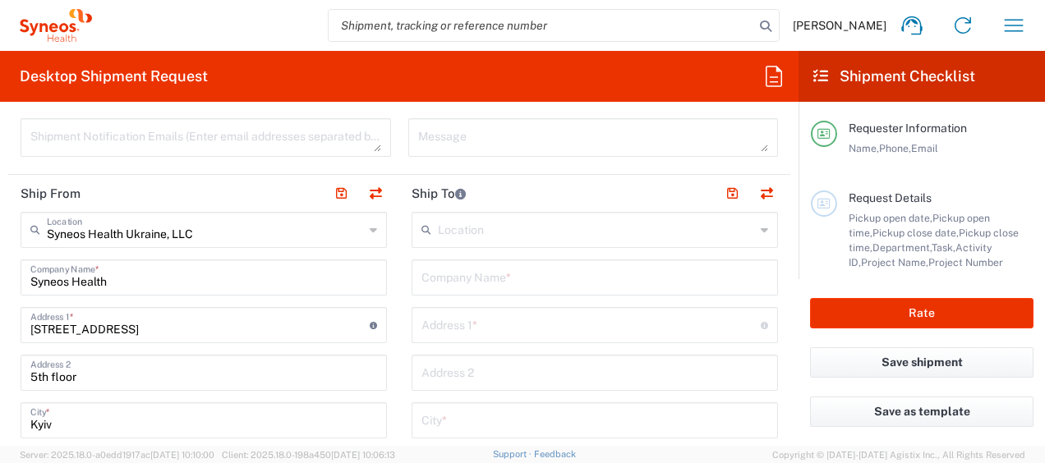
scroll to position [657, 0]
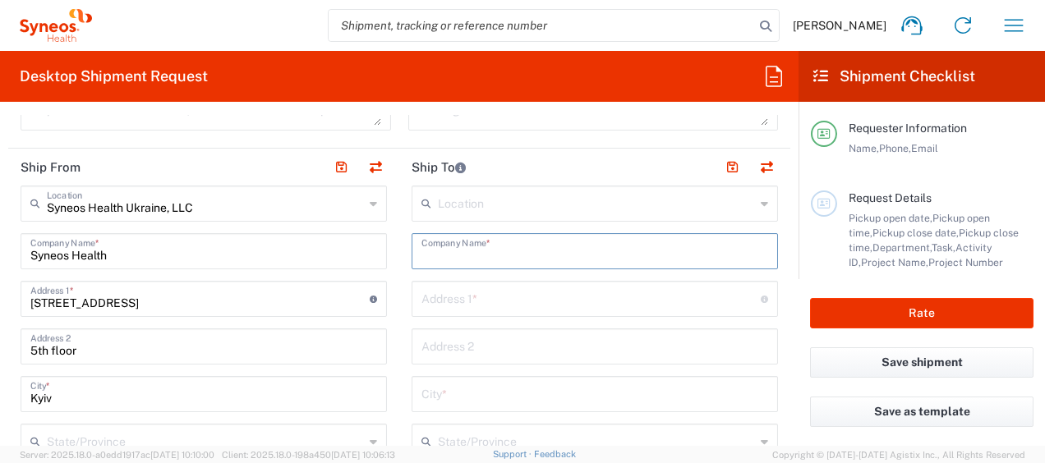
click at [566, 244] on input "text" at bounding box center [594, 250] width 347 height 29
paste input "Vodafone"
type input "Vodafone"
click at [453, 302] on input "text" at bounding box center [590, 297] width 339 height 29
paste input "[STREET_ADDRESS]"
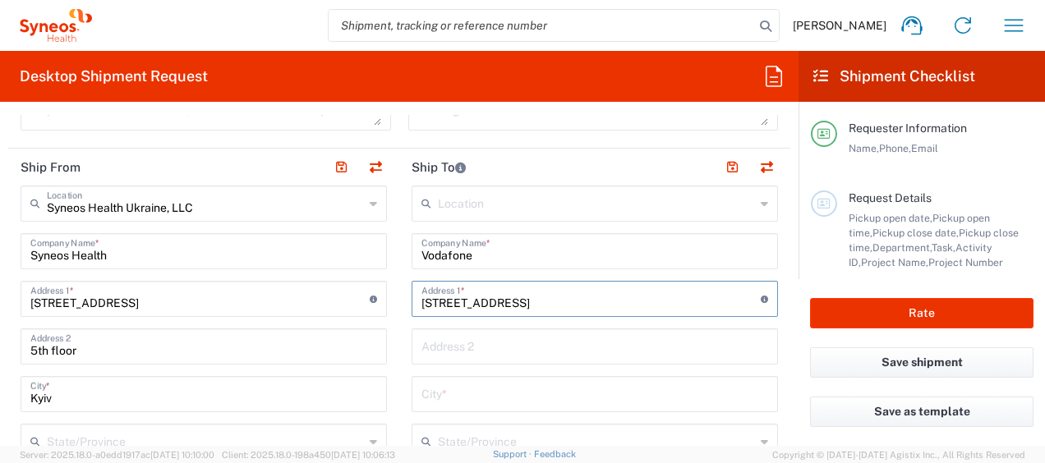
type input "[STREET_ADDRESS]"
click at [450, 391] on input "text" at bounding box center [594, 393] width 347 height 29
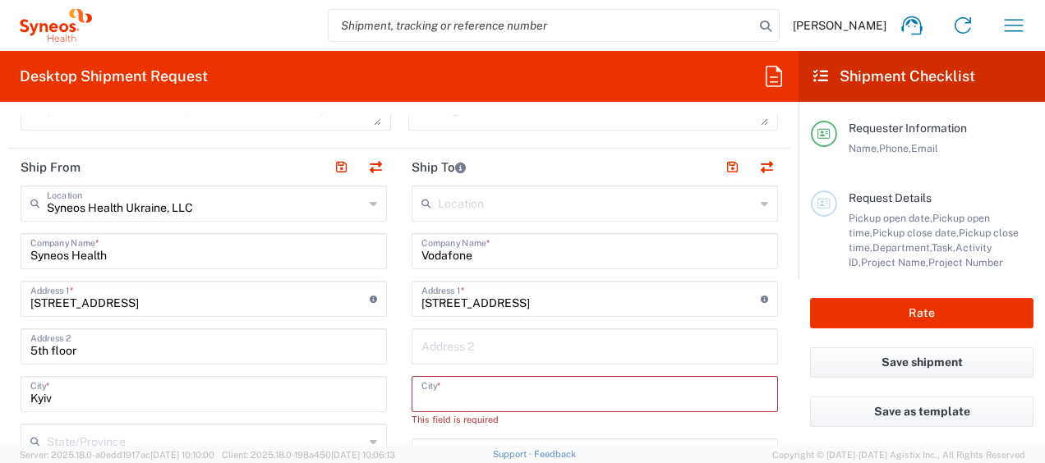
paste input "Kyiv"
type input "Kyiv"
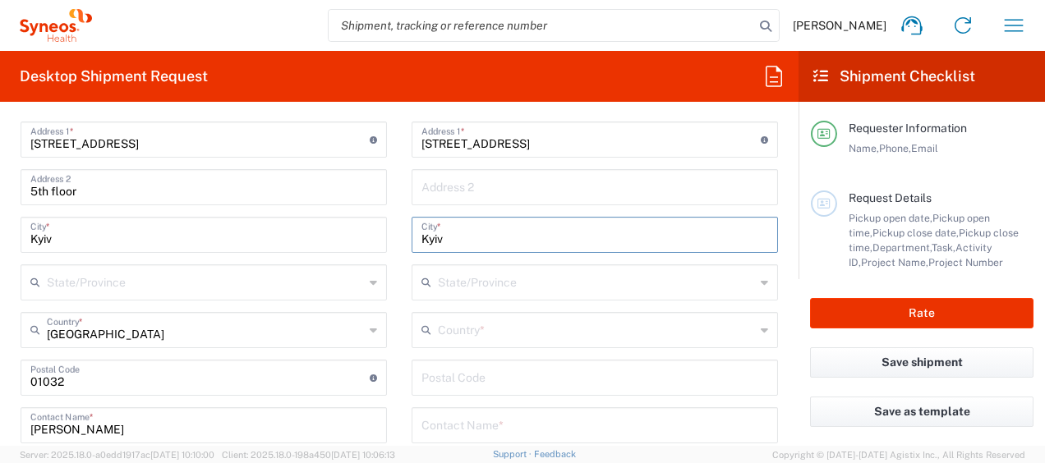
scroll to position [822, 0]
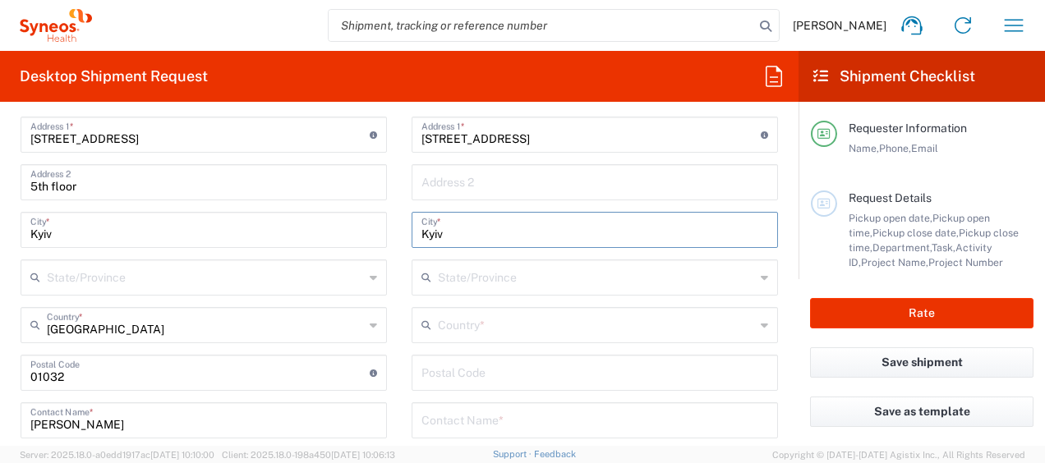
click at [476, 365] on input "undefined" at bounding box center [594, 371] width 347 height 29
paste input "01011"
type input "01011"
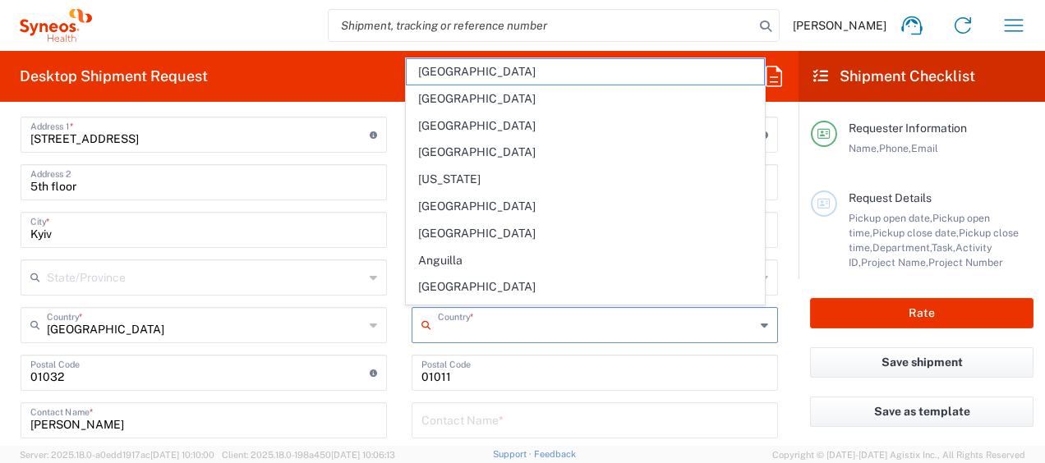
click at [438, 319] on input "text" at bounding box center [596, 324] width 317 height 29
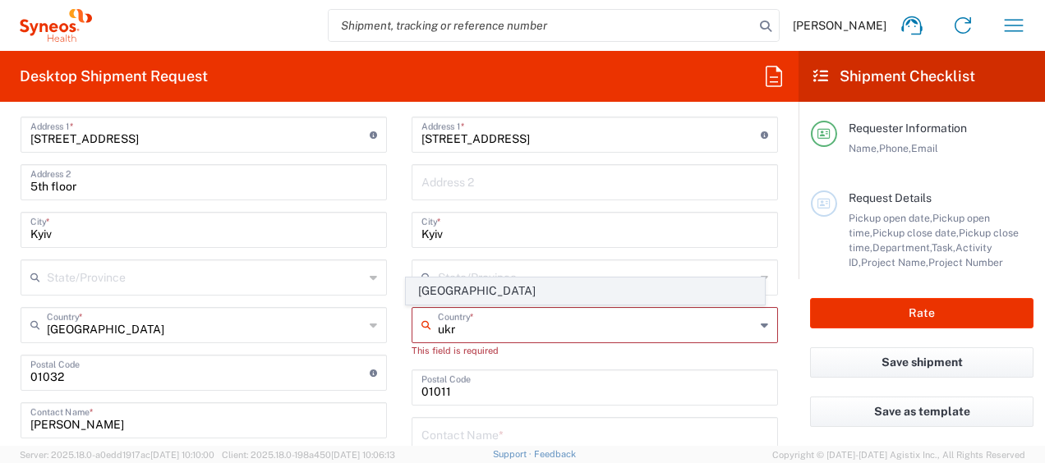
click at [439, 288] on span "[GEOGRAPHIC_DATA]" at bounding box center [585, 290] width 357 height 25
type input "[GEOGRAPHIC_DATA]"
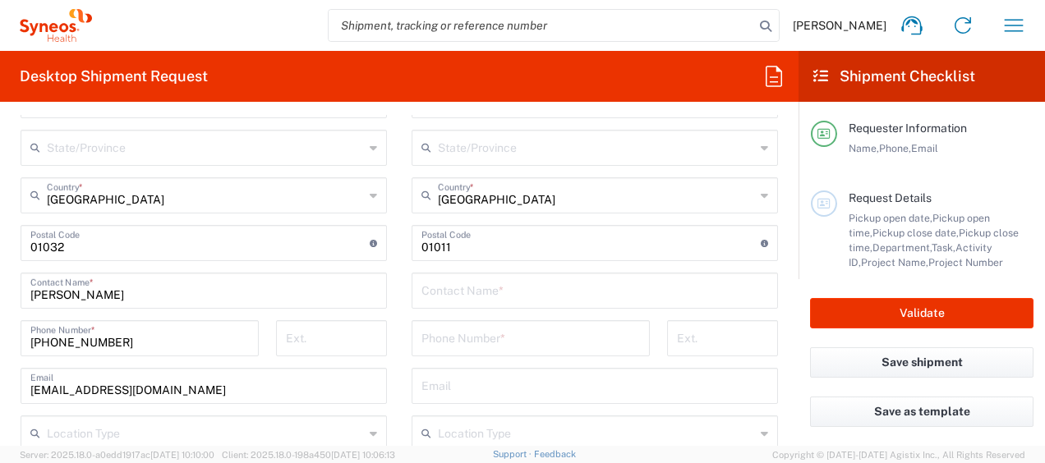
scroll to position [986, 0]
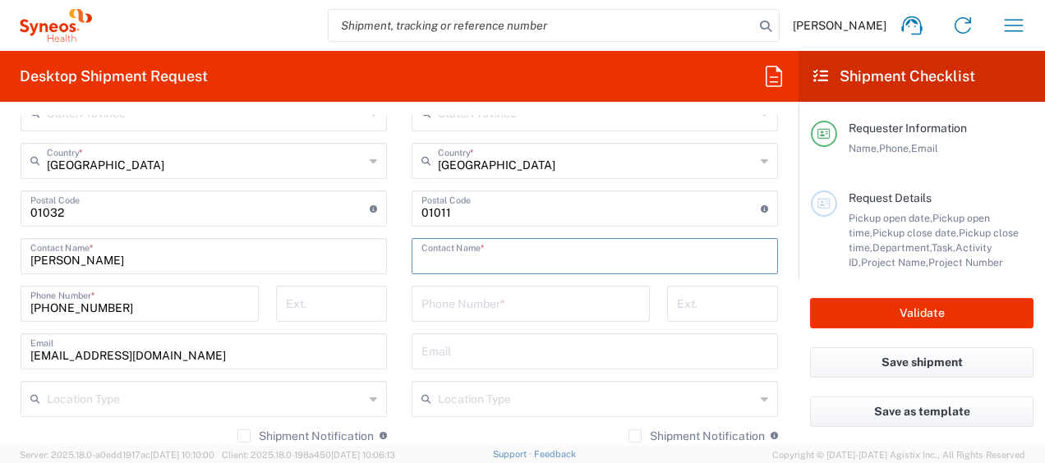
click at [513, 253] on input "text" at bounding box center [594, 255] width 347 height 29
paste input "[PERSON_NAME]"
drag, startPoint x: 492, startPoint y: 260, endPoint x: 462, endPoint y: 255, distance: 30.8
click at [462, 255] on input "[PERSON_NAME]" at bounding box center [588, 255] width 335 height 29
click at [413, 256] on div "Solodka Contact Name *" at bounding box center [595, 256] width 366 height 36
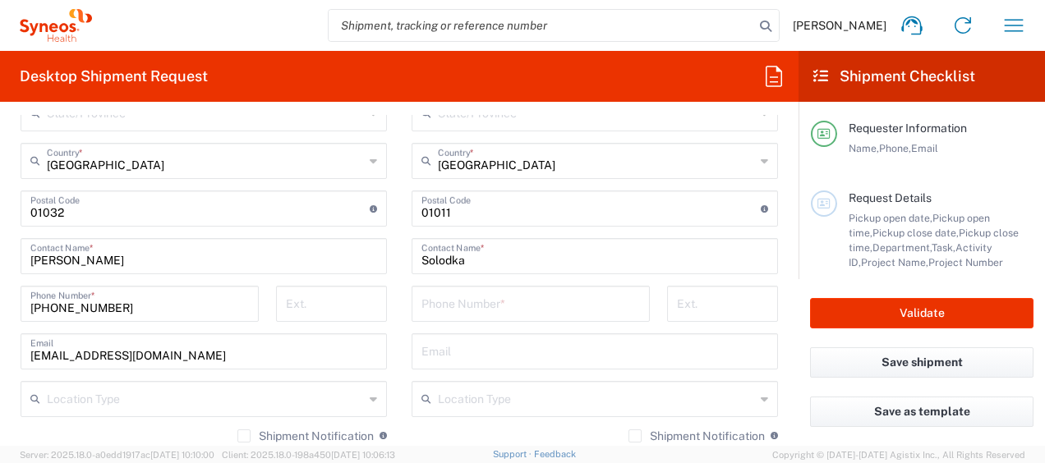
click at [416, 260] on div "Solodka Contact Name *" at bounding box center [595, 256] width 366 height 36
click at [421, 256] on input "Solodka" at bounding box center [594, 255] width 347 height 29
paste input "Olha"
type input "[PERSON_NAME]"
click at [496, 301] on input "tel" at bounding box center [530, 302] width 219 height 29
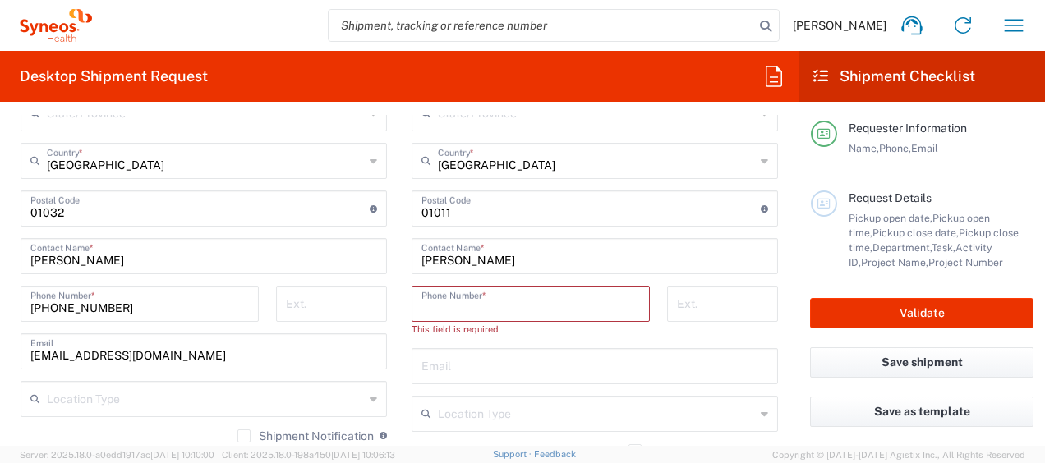
paste input "[PHONE_NUMBER]"
click at [434, 309] on input "[PHONE_NUMBER]" at bounding box center [530, 302] width 219 height 29
click at [443, 309] on input "[PHONE_NUMBER]" at bounding box center [530, 302] width 219 height 29
click at [459, 306] on input "[PHONE_NUMBER]" at bounding box center [530, 302] width 219 height 29
click at [448, 307] on input "[PHONE_NUMBER]" at bounding box center [530, 302] width 219 height 29
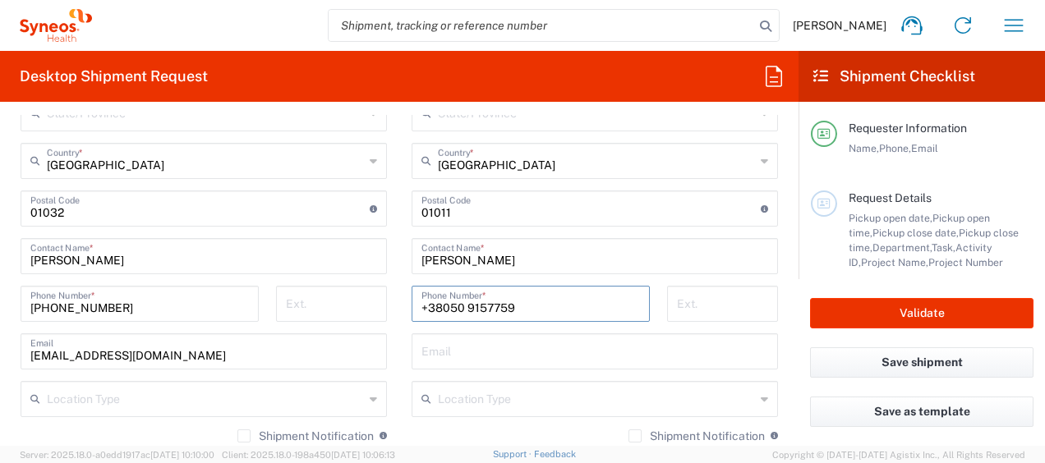
drag, startPoint x: 433, startPoint y: 306, endPoint x: 455, endPoint y: 315, distance: 24.3
click at [434, 307] on input "+38050 9157759" at bounding box center [530, 302] width 219 height 29
click at [480, 307] on input "[PHONE_NUMBER]" at bounding box center [530, 302] width 219 height 29
click at [499, 310] on input "[PHONE_NUMBER]" at bounding box center [530, 302] width 219 height 29
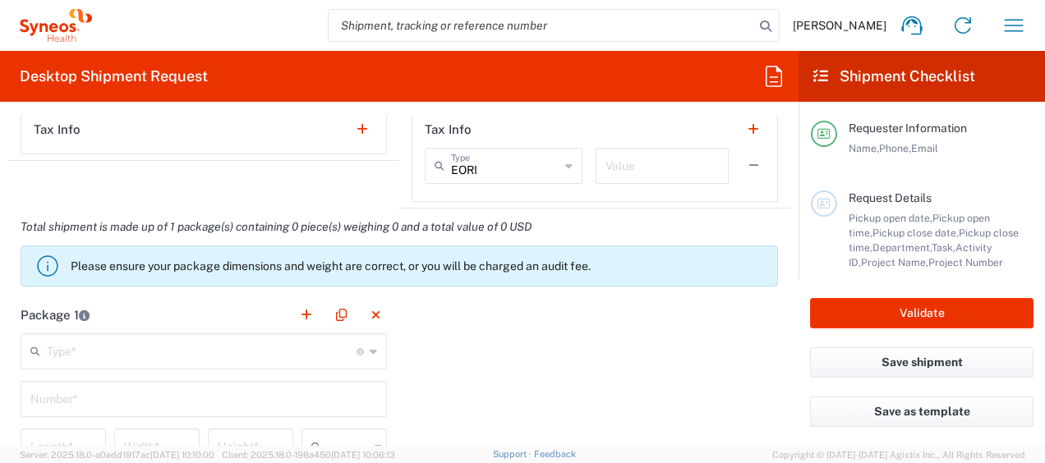
scroll to position [1397, 0]
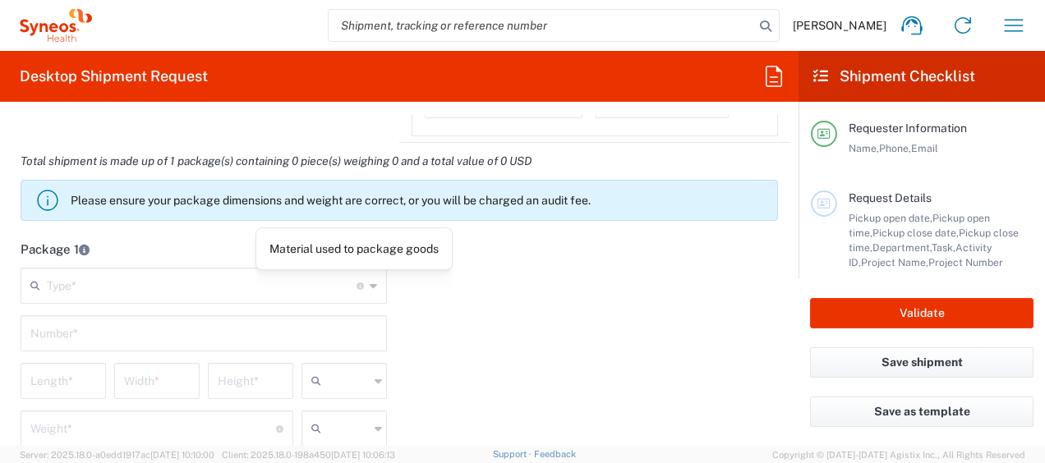
type input "[PHONE_NUMBER]"
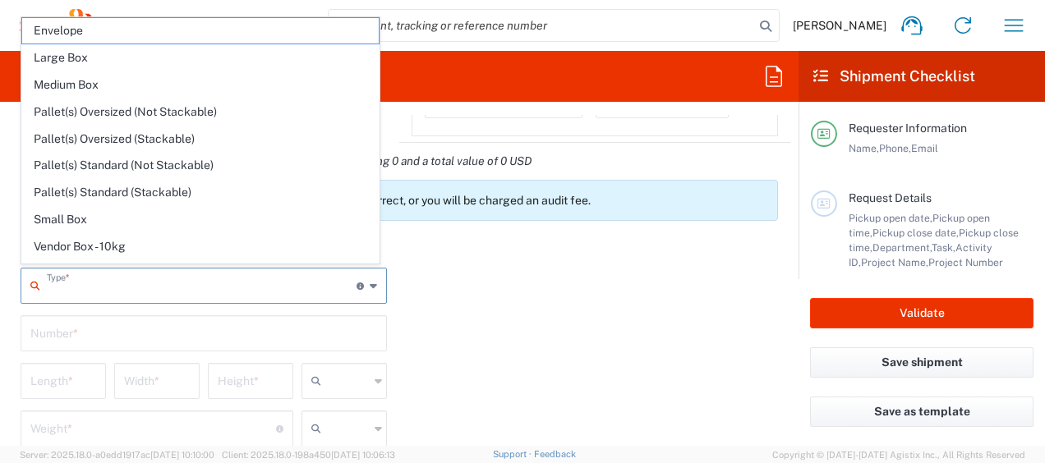
click at [263, 281] on input "text" at bounding box center [202, 284] width 310 height 29
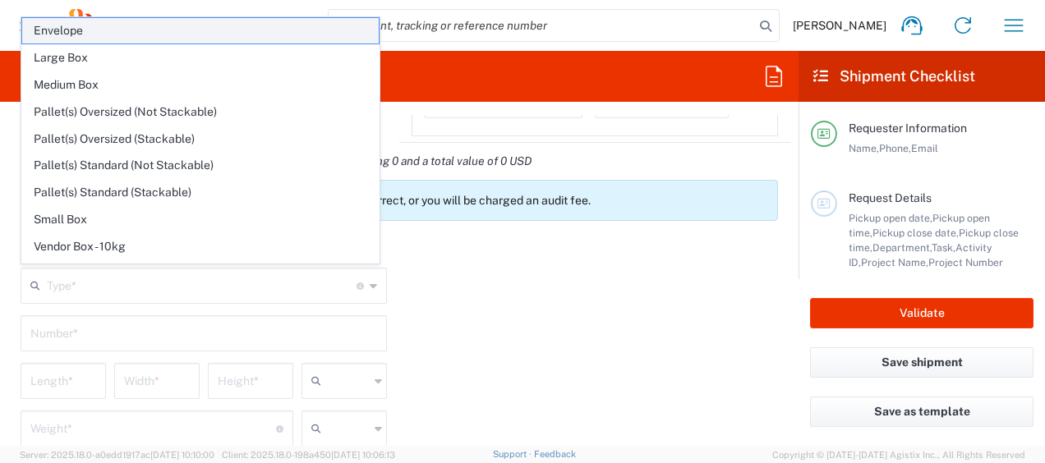
click at [92, 30] on span "Envelope" at bounding box center [200, 30] width 357 height 25
type input "Envelope"
type input "1"
type input "9.5"
type input "12.5"
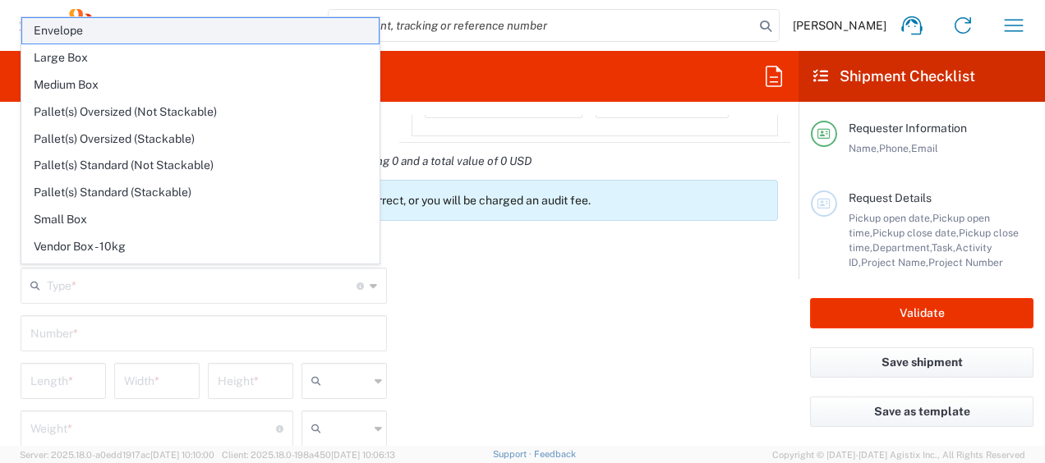
type input "0.25"
type input "in"
type input "0.45"
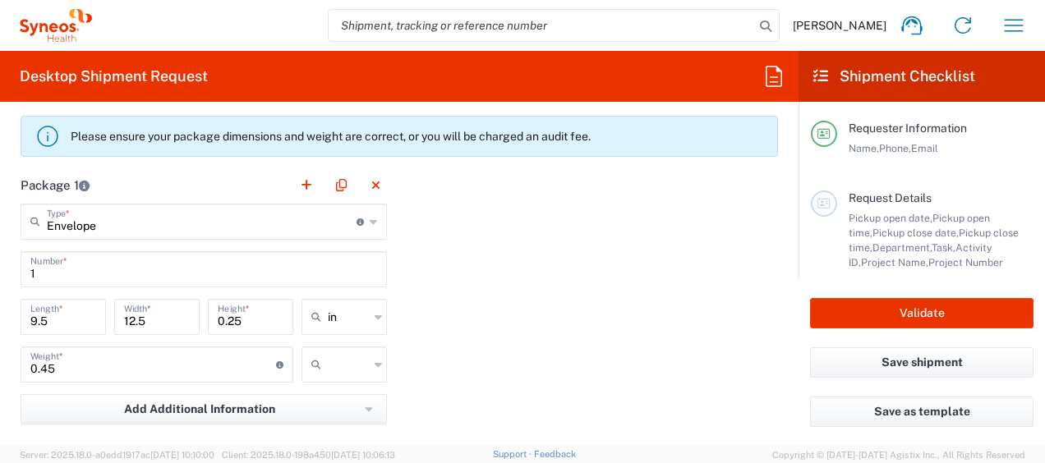
scroll to position [1561, 0]
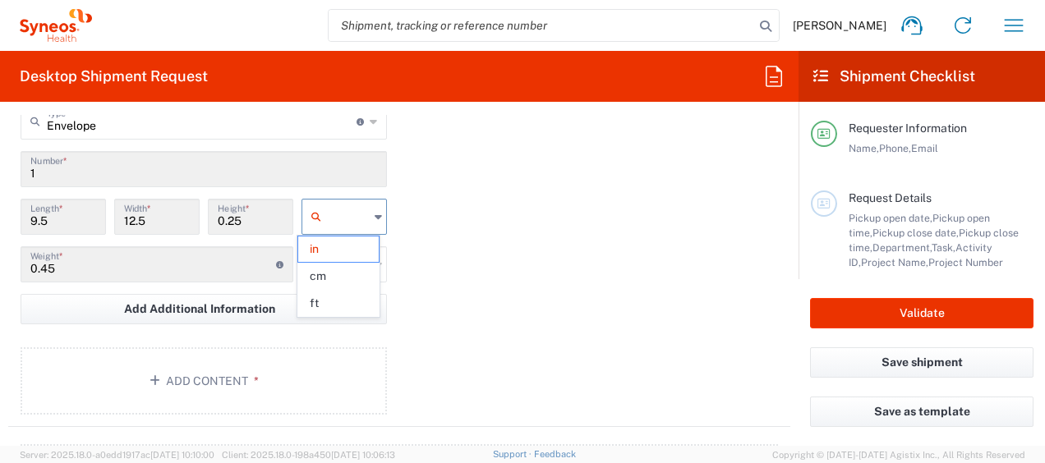
click at [362, 204] on input "text" at bounding box center [348, 217] width 41 height 26
click at [337, 276] on span "cm" at bounding box center [338, 276] width 81 height 25
type input "24.13"
type input "31.75"
type input "0.64"
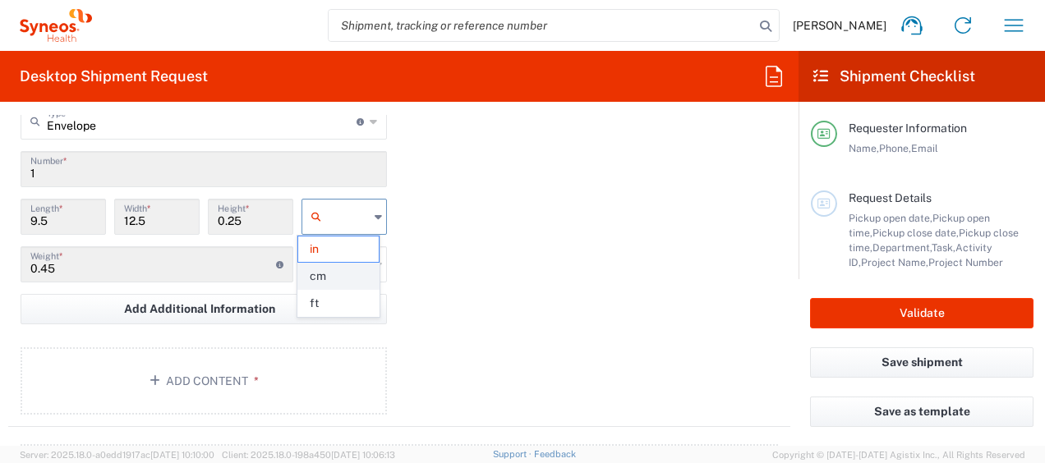
type input "cm"
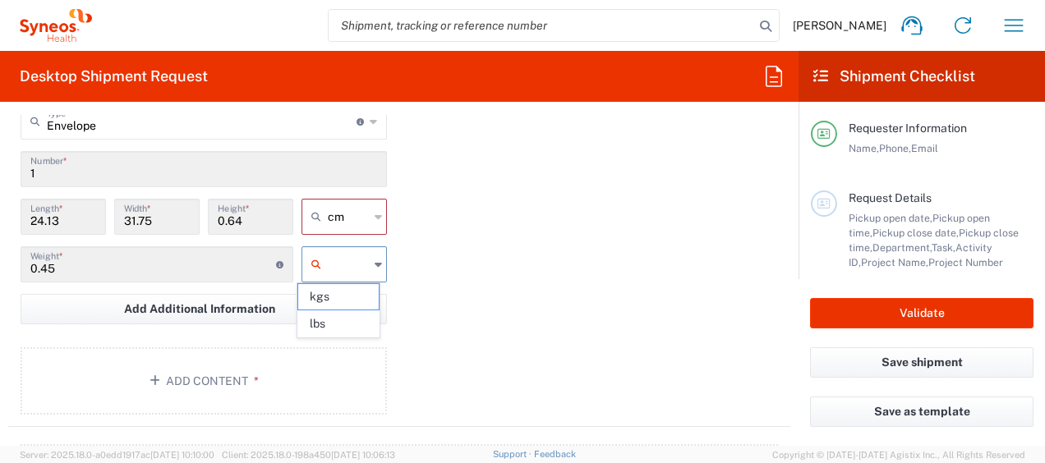
click at [344, 269] on input "text" at bounding box center [348, 264] width 41 height 26
click at [338, 298] on span "kgs" at bounding box center [338, 296] width 81 height 25
type input "kgs"
click at [235, 391] on button "Add Content *" at bounding box center [204, 381] width 366 height 67
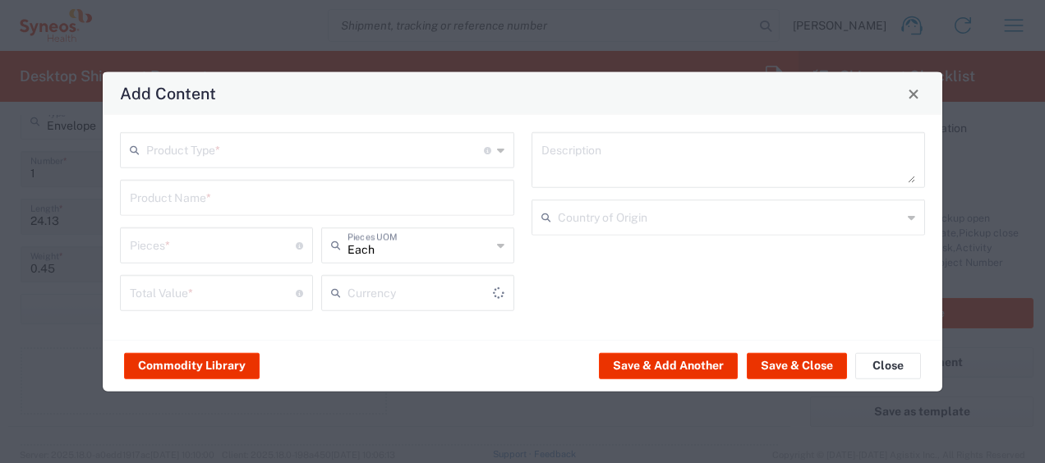
type input "US Dollar"
click at [207, 155] on input "text" at bounding box center [315, 149] width 338 height 29
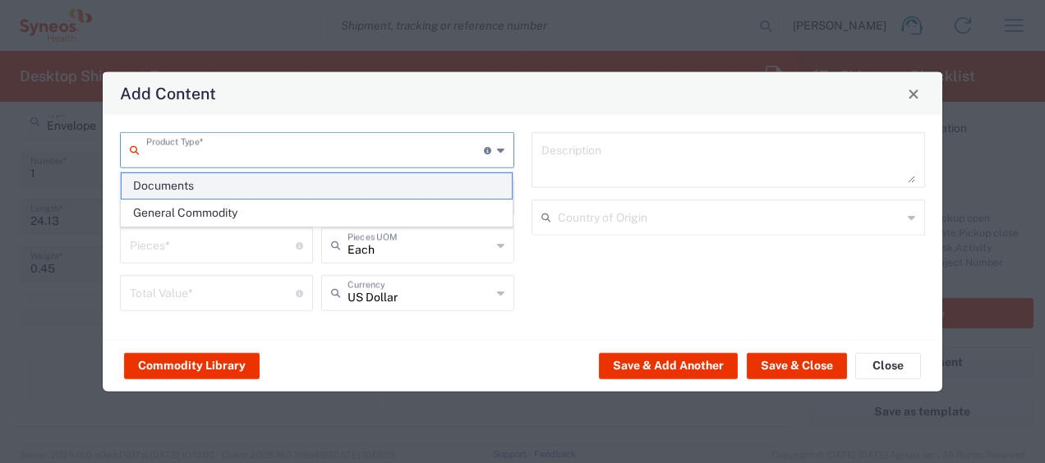
click at [188, 177] on span "Documents" at bounding box center [317, 185] width 391 height 25
type input "Documents"
type input "1"
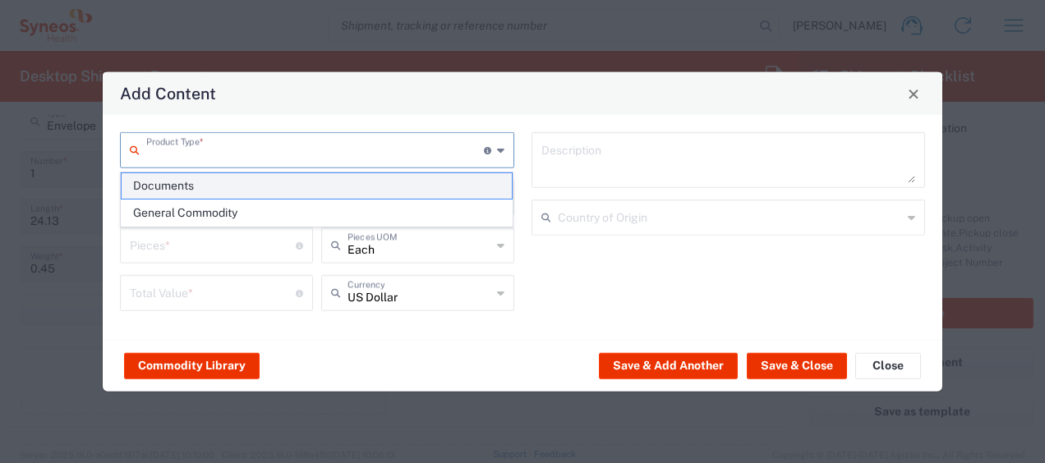
type textarea "Documents"
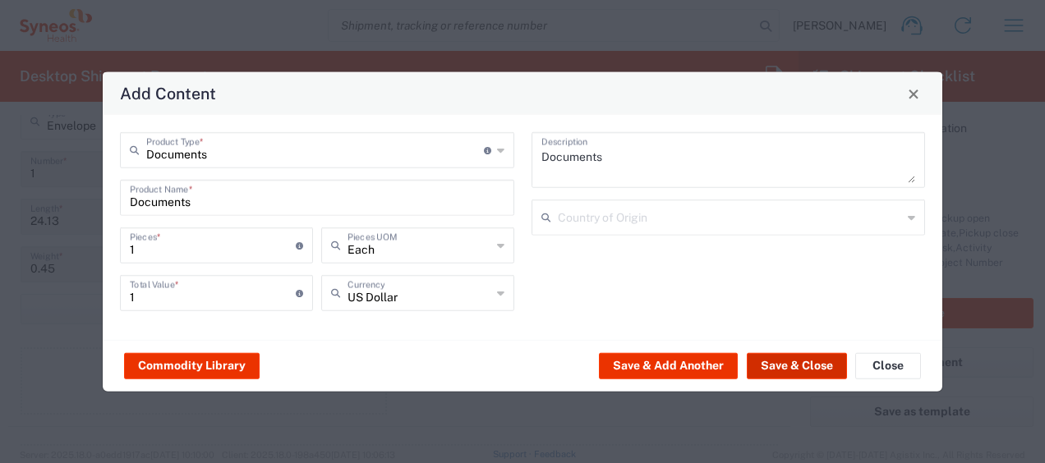
click at [800, 361] on button "Save & Close" at bounding box center [797, 365] width 100 height 26
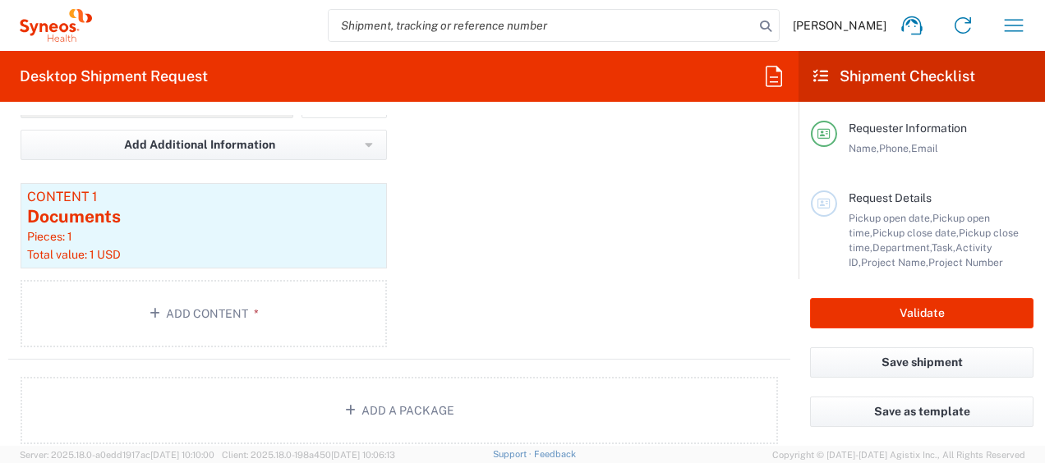
scroll to position [1890, 0]
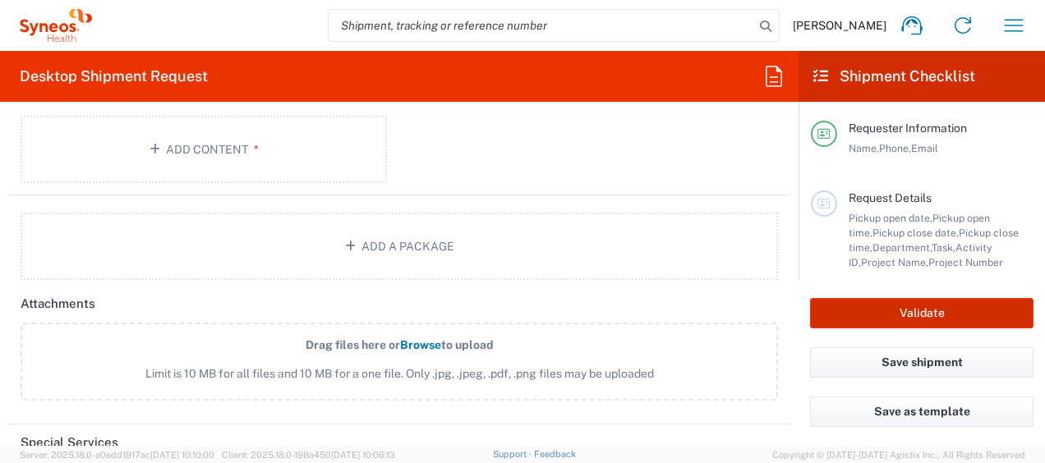
click at [946, 313] on button "Validate" at bounding box center [921, 313] width 223 height 30
type input "8350 DEPARTMENTAL EXPENSE"
